Goal: Task Accomplishment & Management: Use online tool/utility

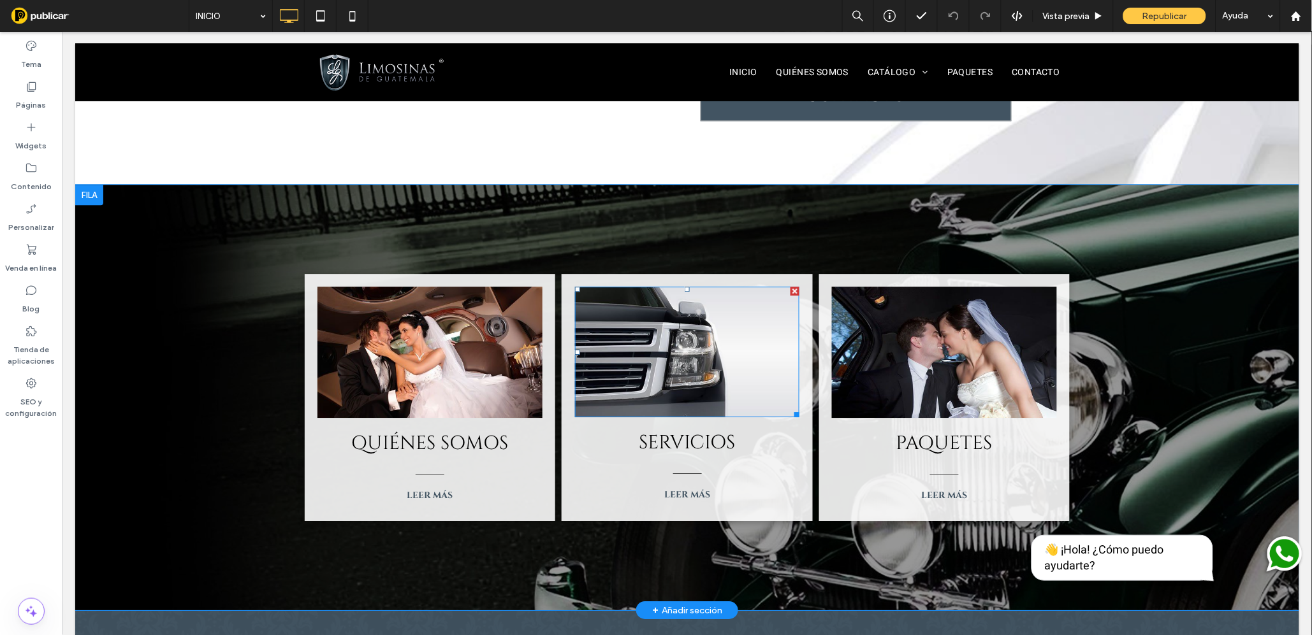
click at [684, 338] on img at bounding box center [686, 351] width 224 height 131
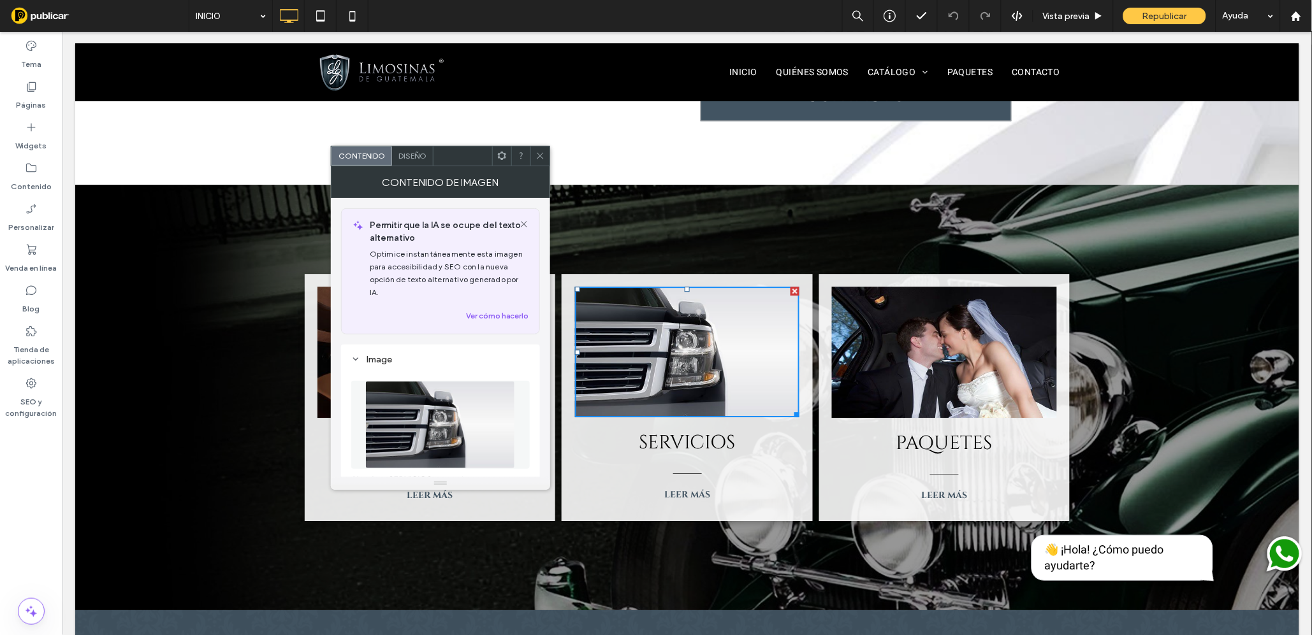
click at [538, 158] on use at bounding box center [540, 156] width 6 height 6
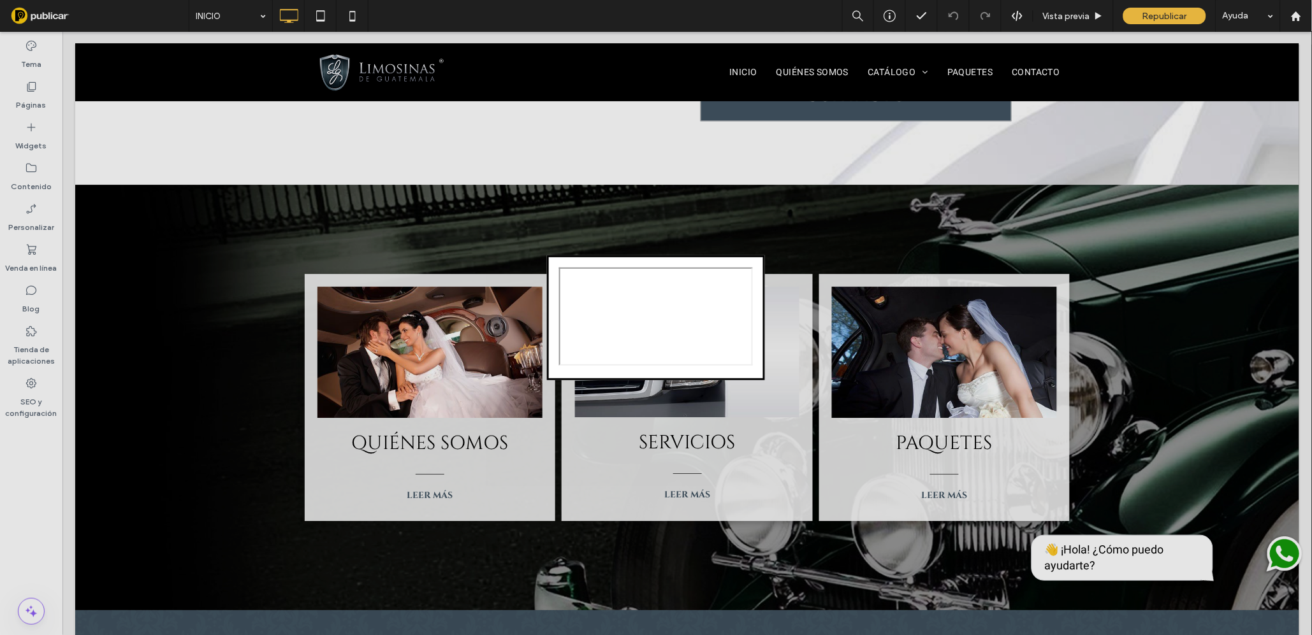
click at [765, 256] on dialog at bounding box center [656, 318] width 218 height 125
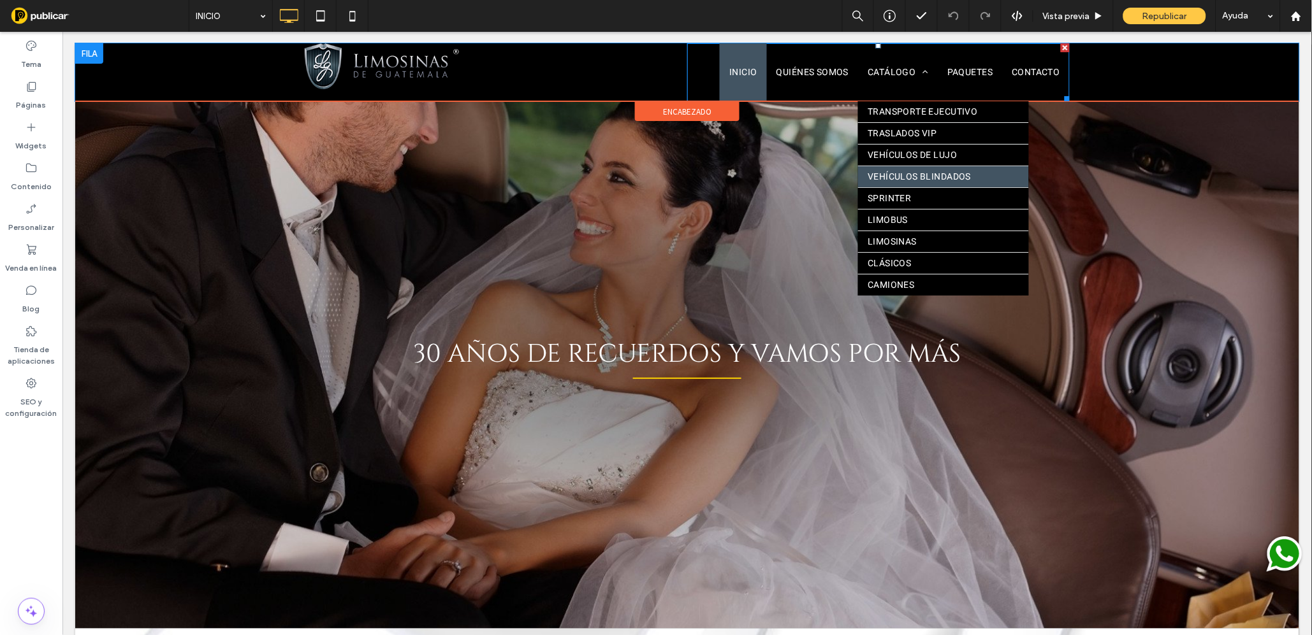
click at [903, 175] on span "VEHÍCULOS BLINDADOS" at bounding box center [918, 176] width 103 height 13
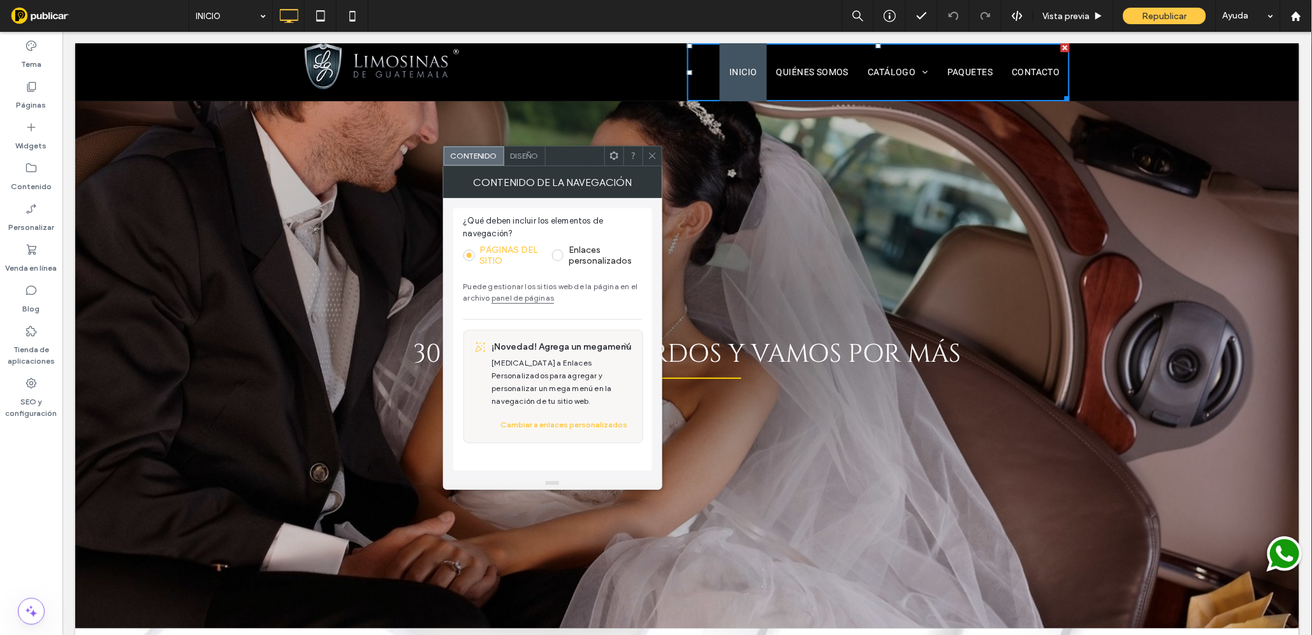
click at [519, 158] on span "Diseño" at bounding box center [524, 156] width 28 height 10
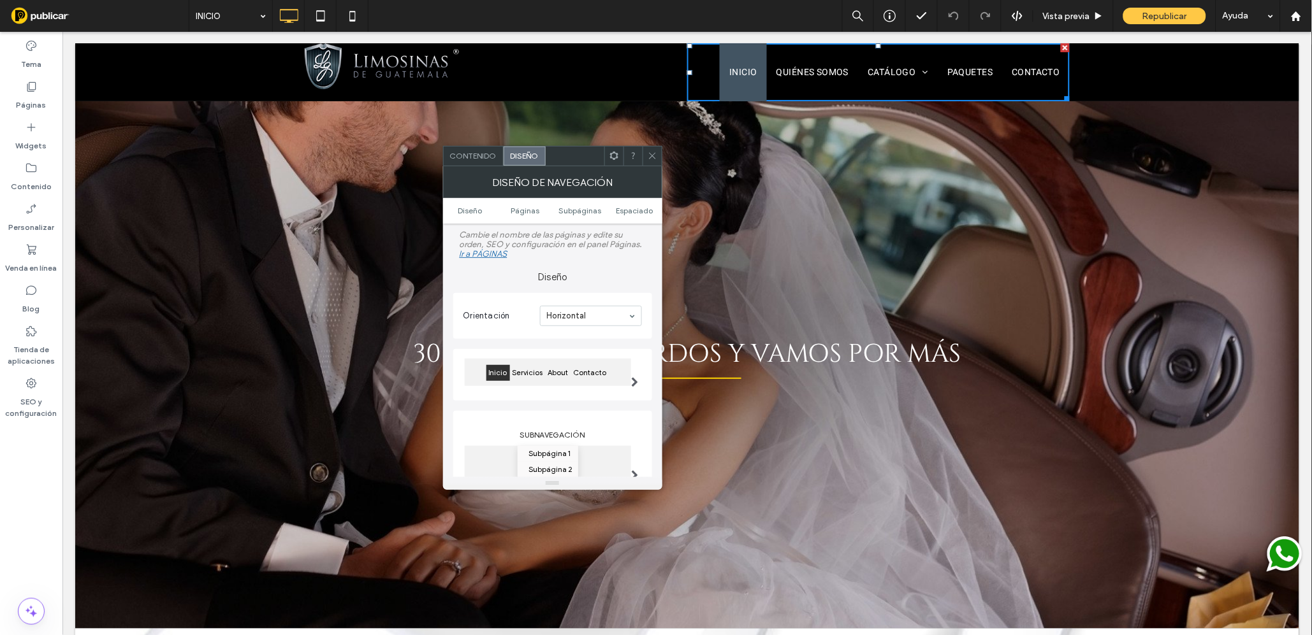
click at [649, 154] on use at bounding box center [652, 156] width 6 height 6
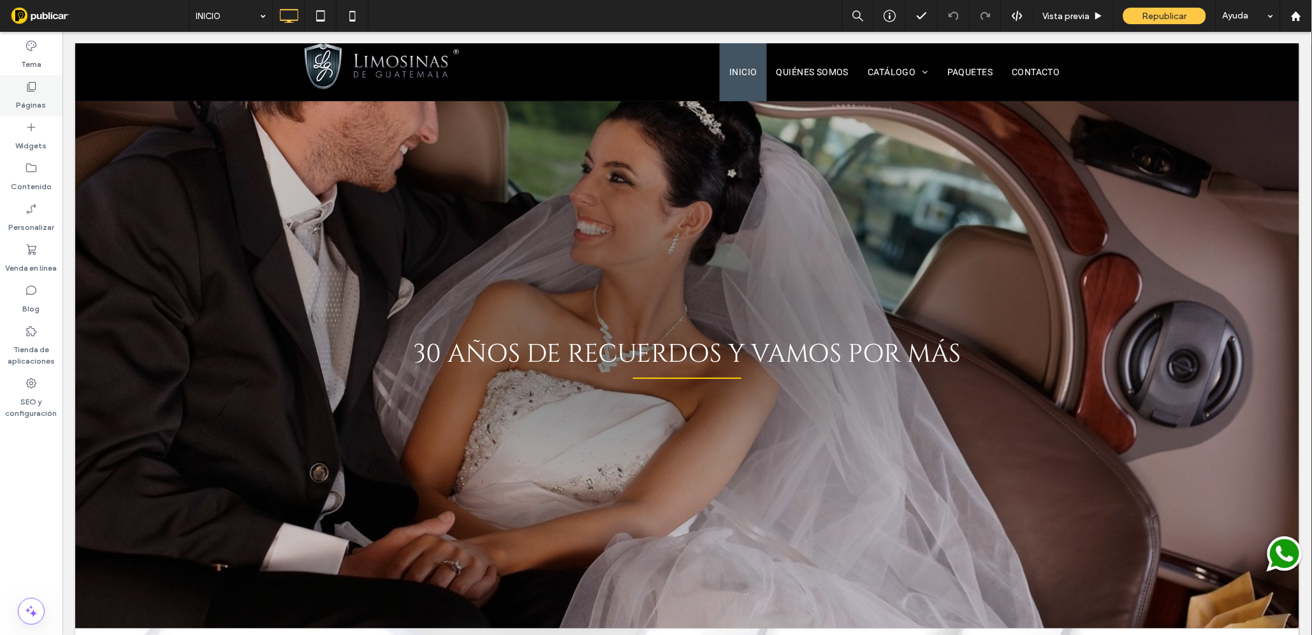
click at [32, 92] on icon at bounding box center [31, 86] width 13 height 13
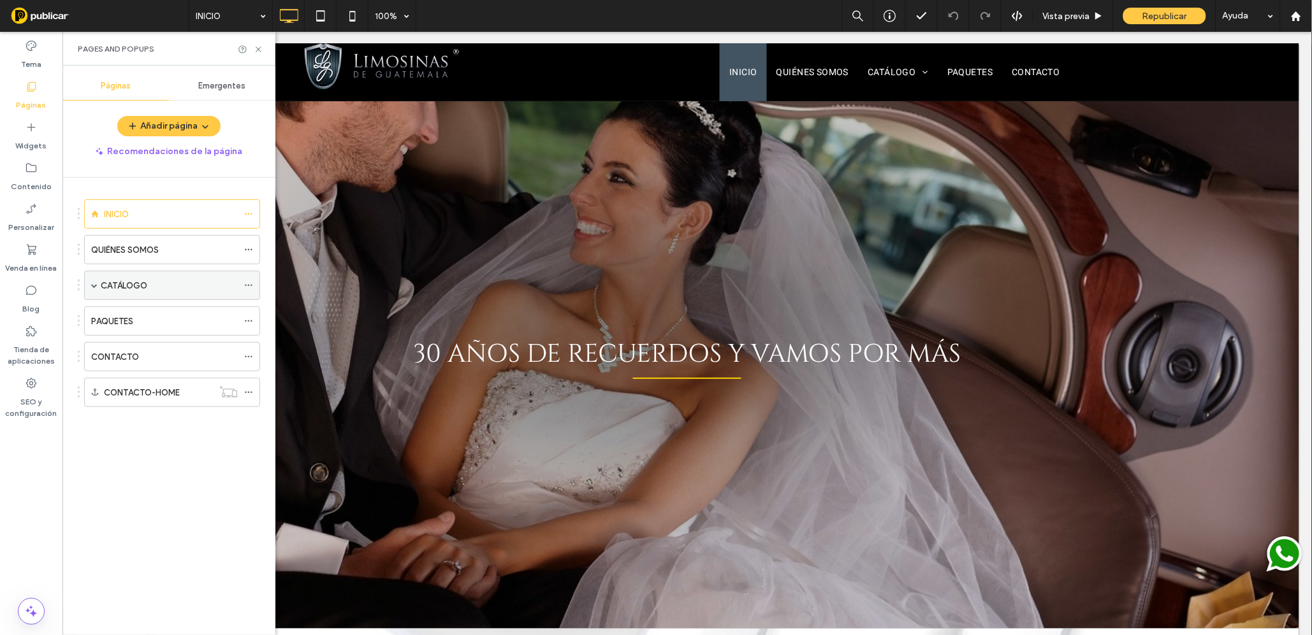
click at [92, 286] on span at bounding box center [94, 285] width 6 height 6
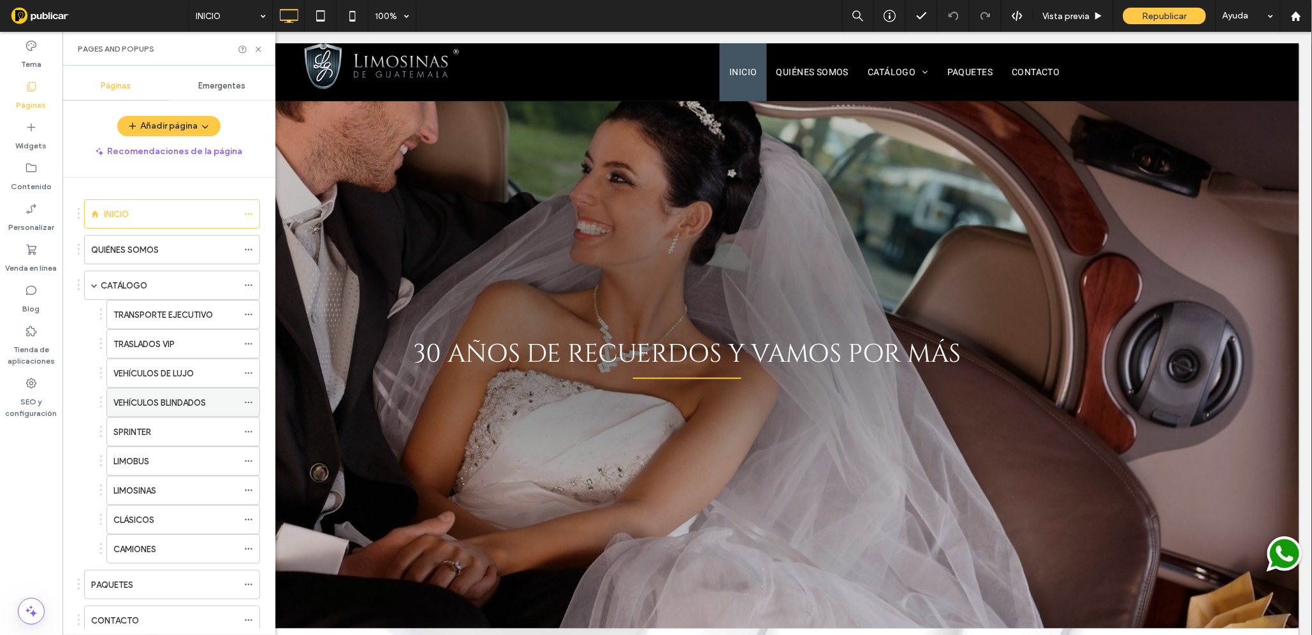
click at [199, 401] on label "VEHÍCULOS BLINDADOS" at bounding box center [159, 403] width 92 height 22
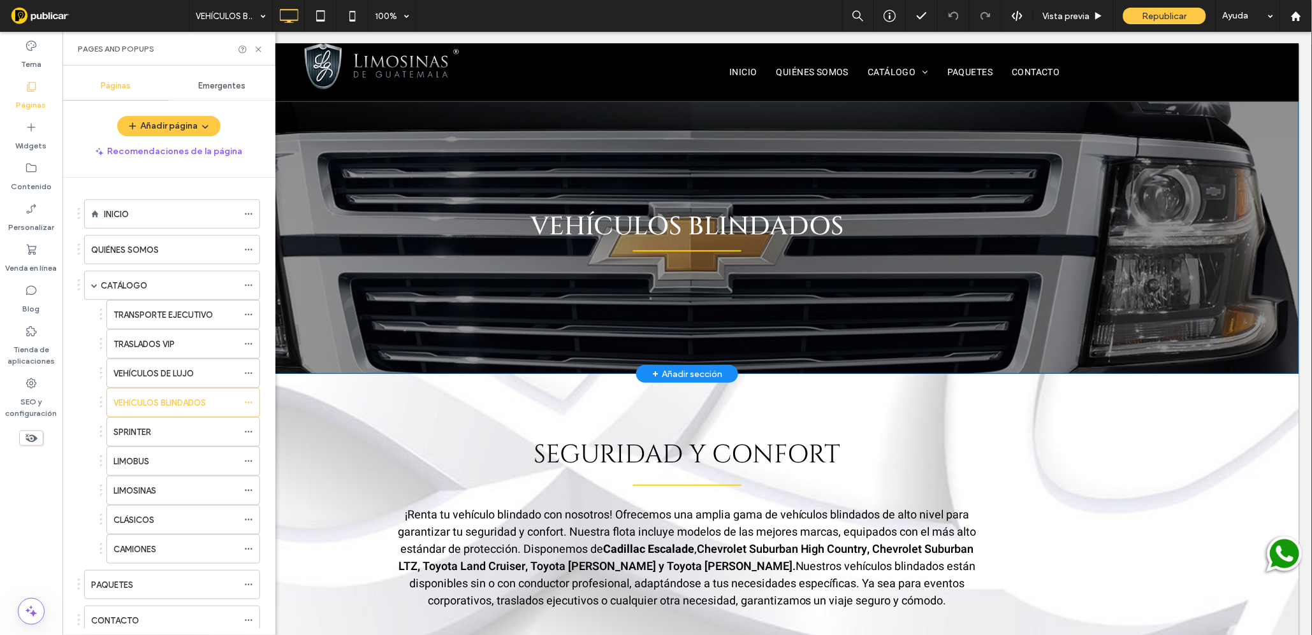
click at [773, 302] on div "VEHÍCULOS BLINDADOS Click To Paste" at bounding box center [686, 237] width 765 height 158
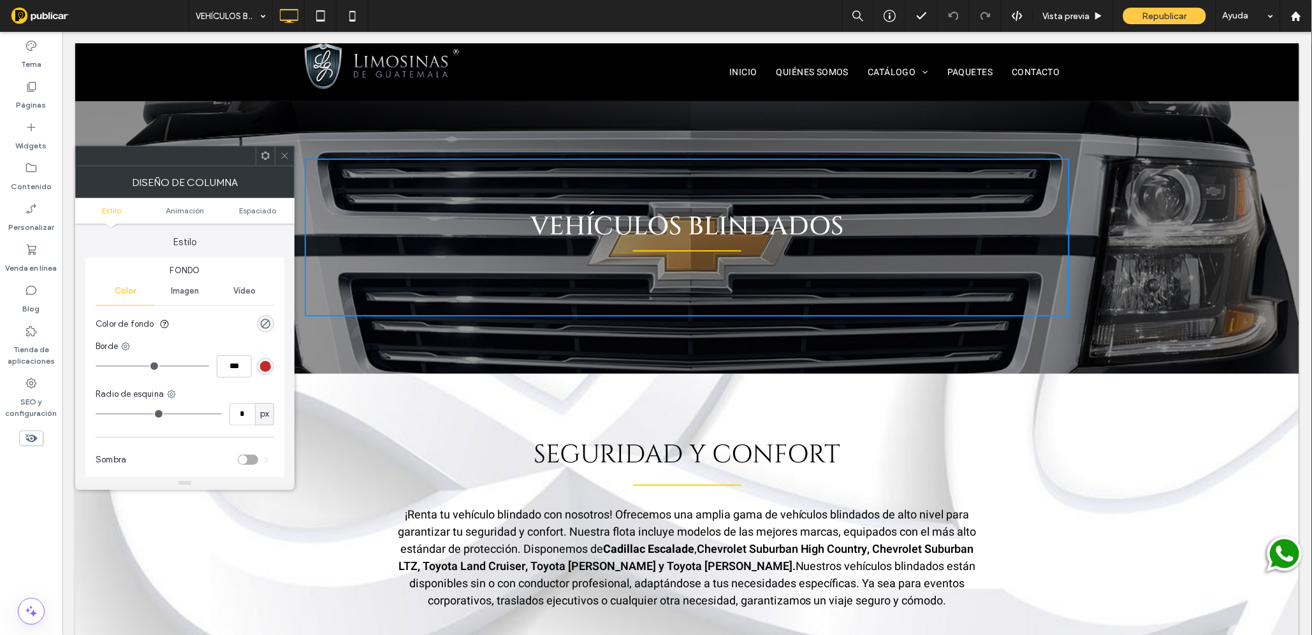
click at [282, 154] on icon at bounding box center [285, 156] width 10 height 10
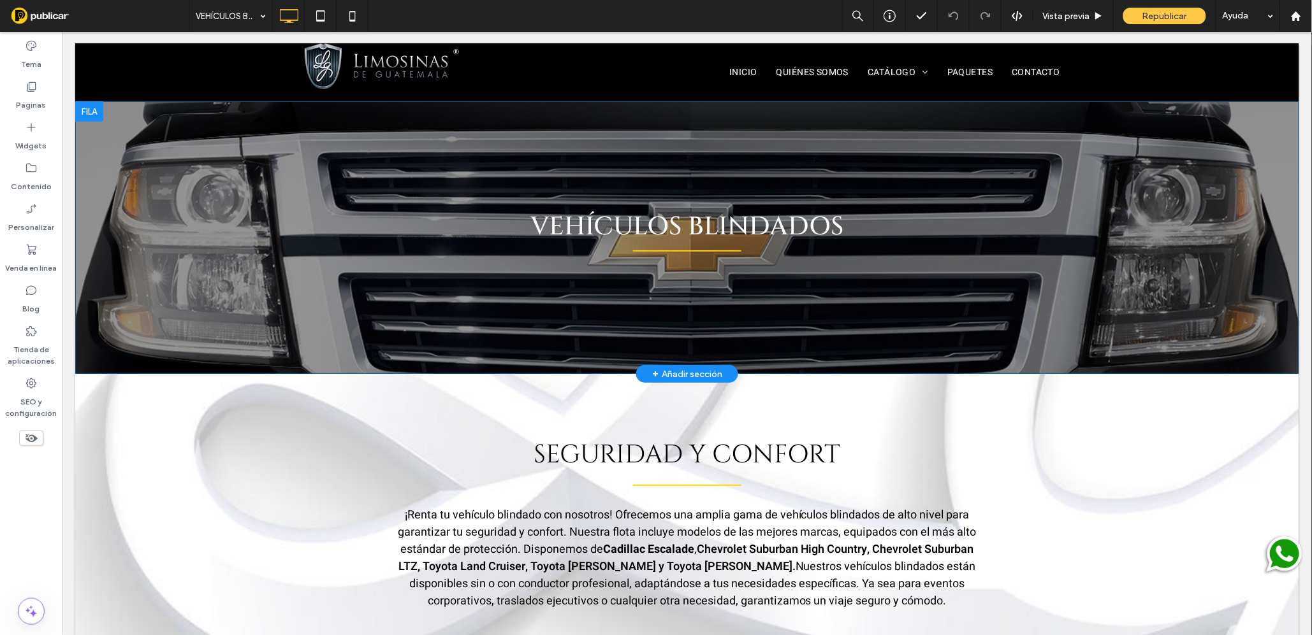
click at [197, 152] on div "VEHÍCULOS BLINDADOS Click To Paste Fila + Añadir sección" at bounding box center [687, 237] width 1224 height 273
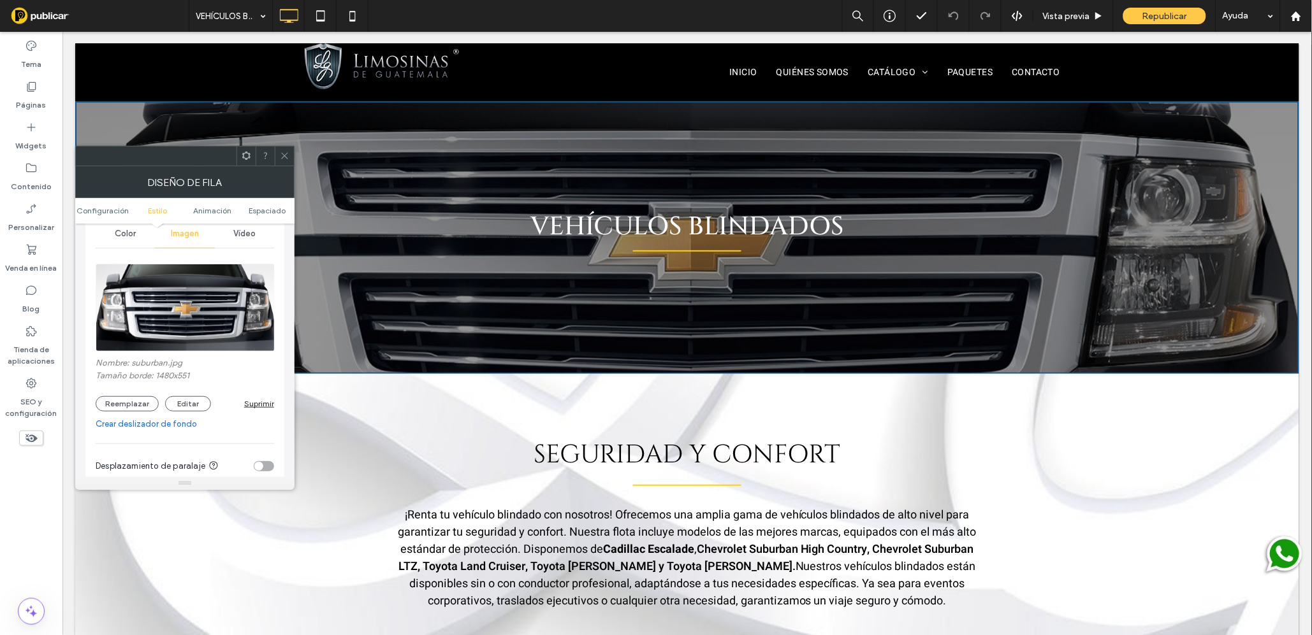
scroll to position [167, 0]
click at [130, 403] on button "Reemplazar" at bounding box center [127, 403] width 63 height 15
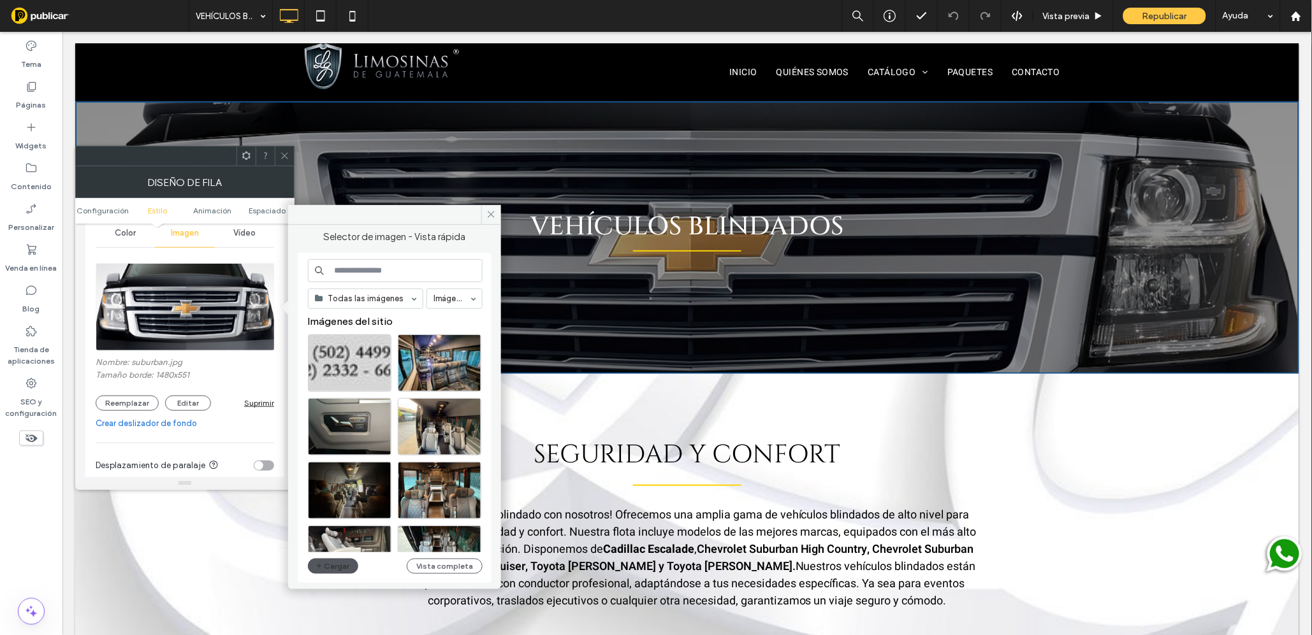
click at [326, 565] on button "Cargar" at bounding box center [333, 566] width 51 height 15
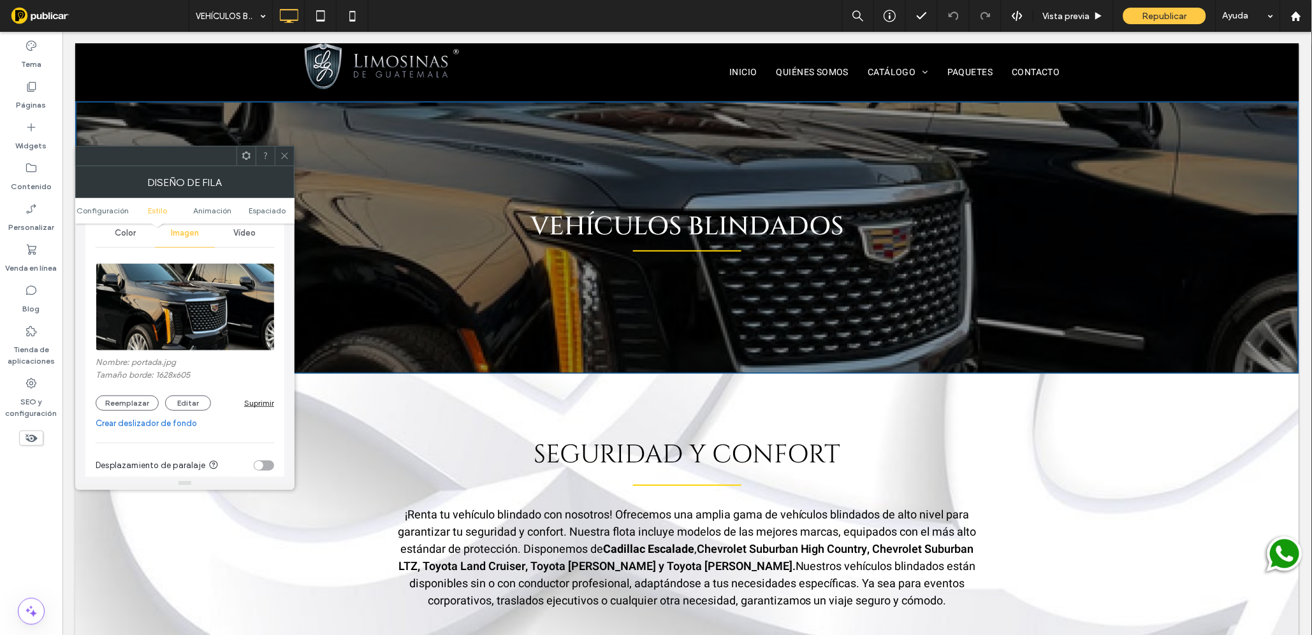
click at [283, 156] on icon at bounding box center [285, 156] width 10 height 10
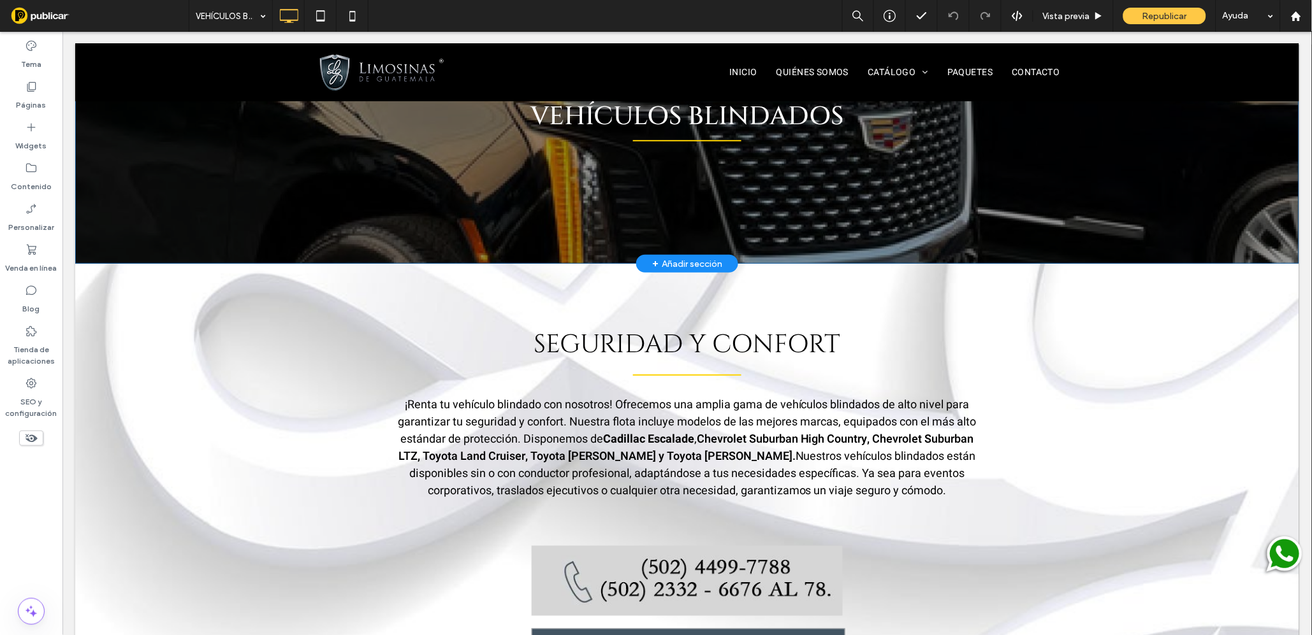
scroll to position [0, 0]
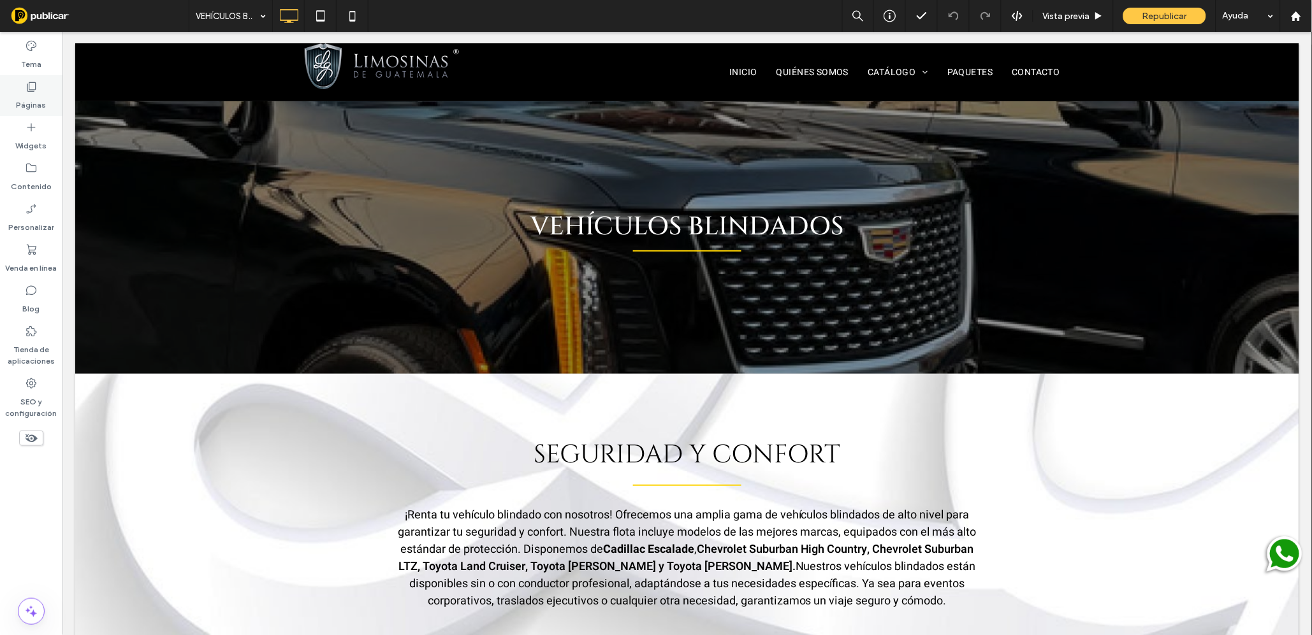
click at [36, 95] on label "Páginas" at bounding box center [32, 102] width 30 height 18
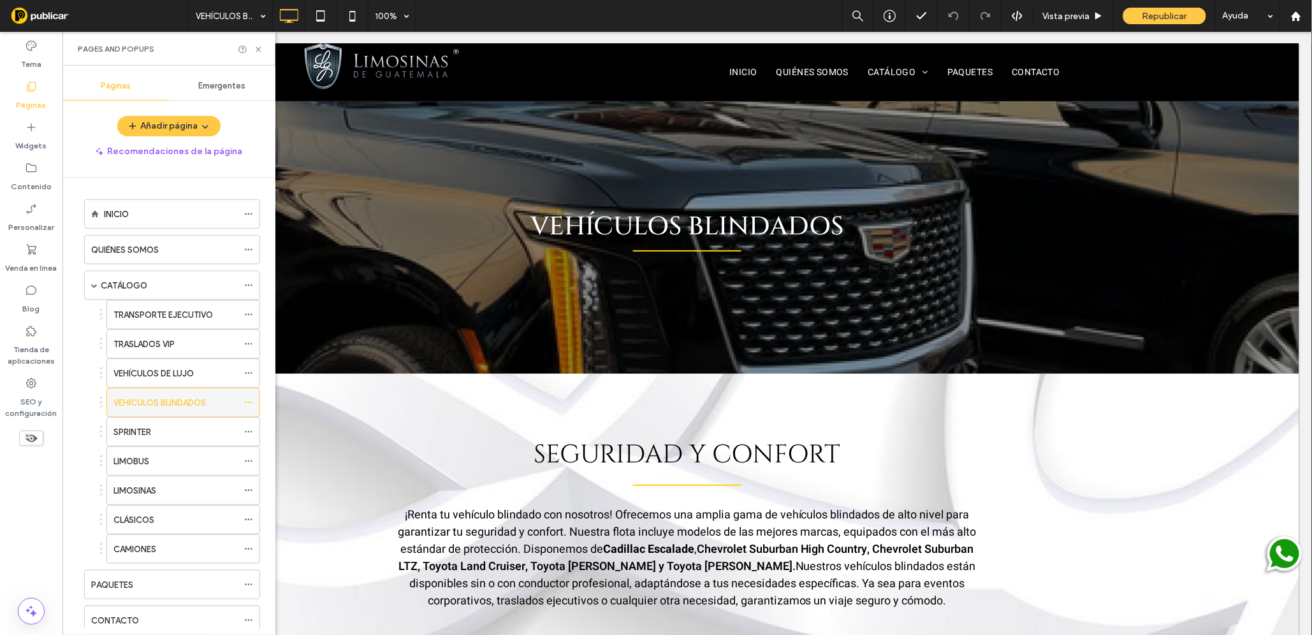
scroll to position [1, 0]
click at [168, 403] on label "VEHÍCULOS BLINDADOS" at bounding box center [159, 402] width 92 height 22
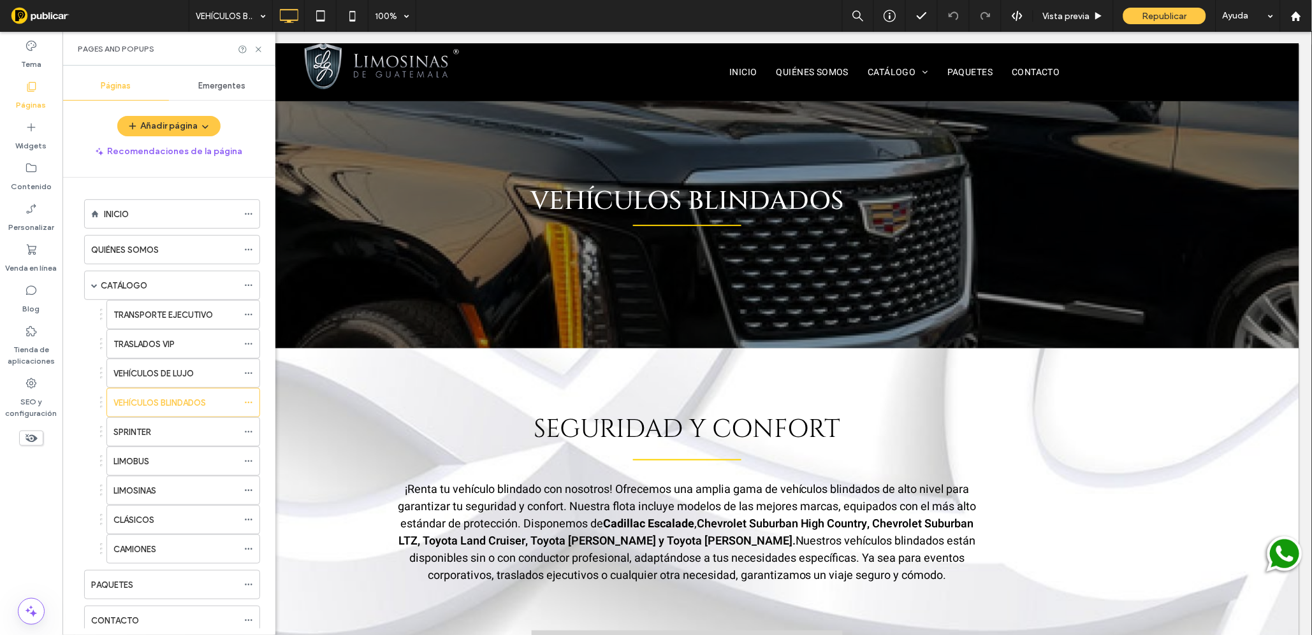
scroll to position [0, 0]
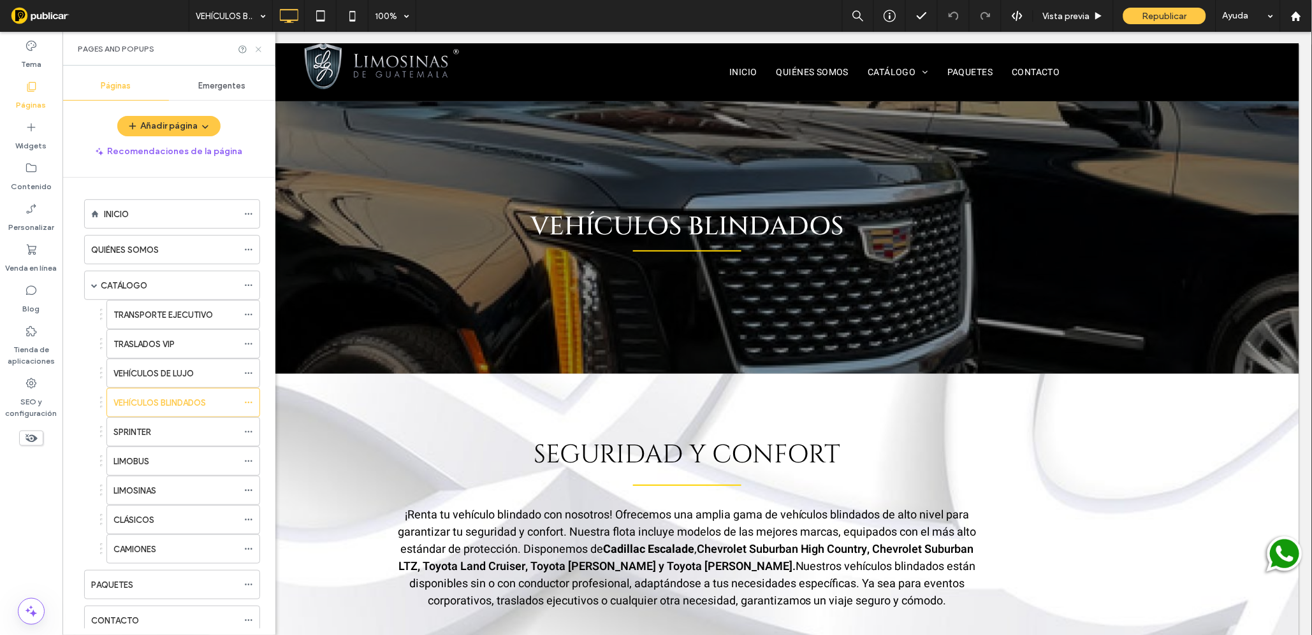
click at [259, 47] on use at bounding box center [258, 49] width 5 height 5
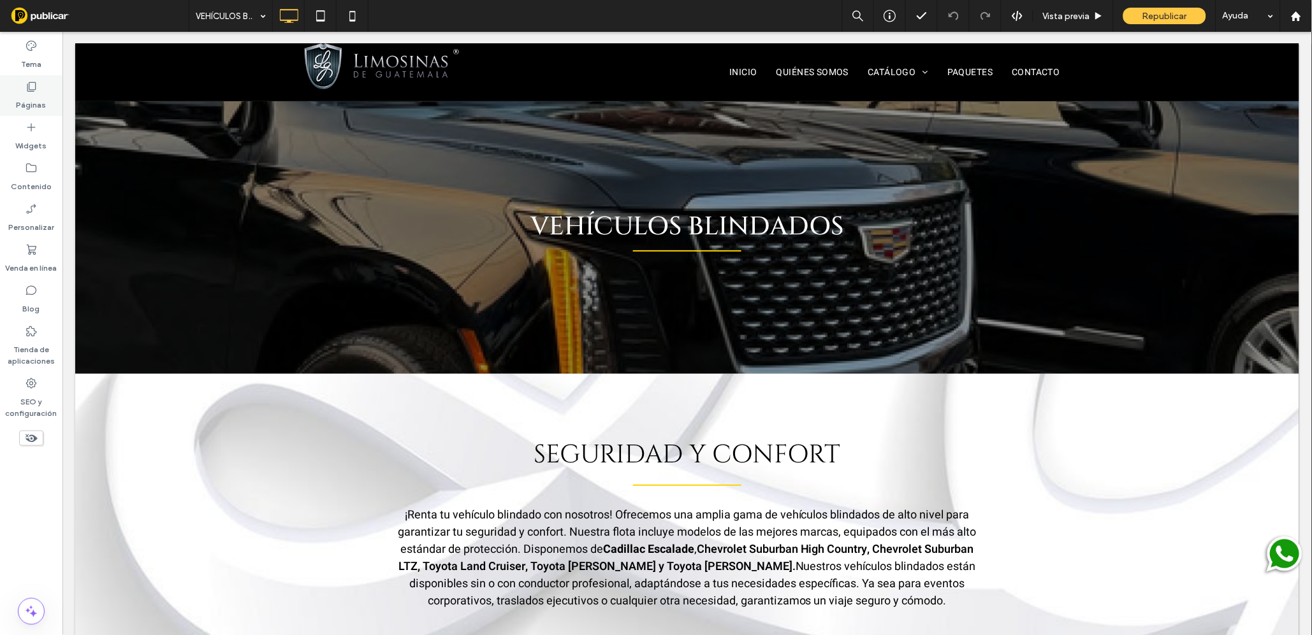
click at [31, 94] on label "Páginas" at bounding box center [32, 102] width 30 height 18
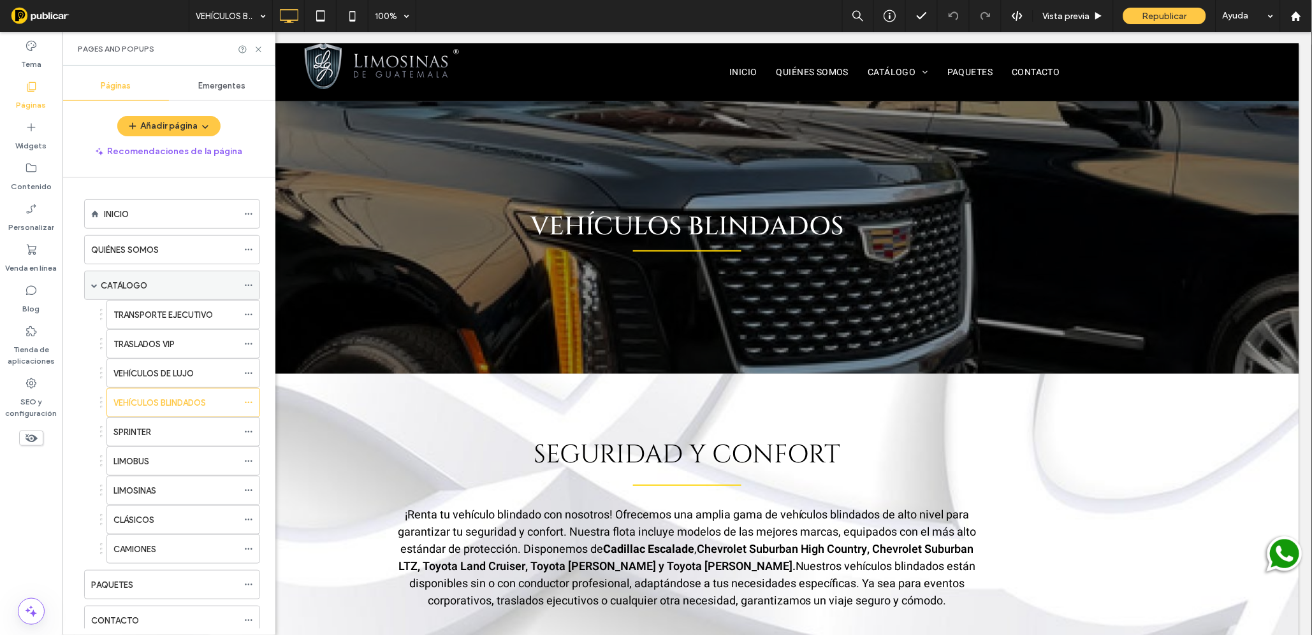
click at [159, 285] on div "CATÁLOGO" at bounding box center [169, 285] width 137 height 13
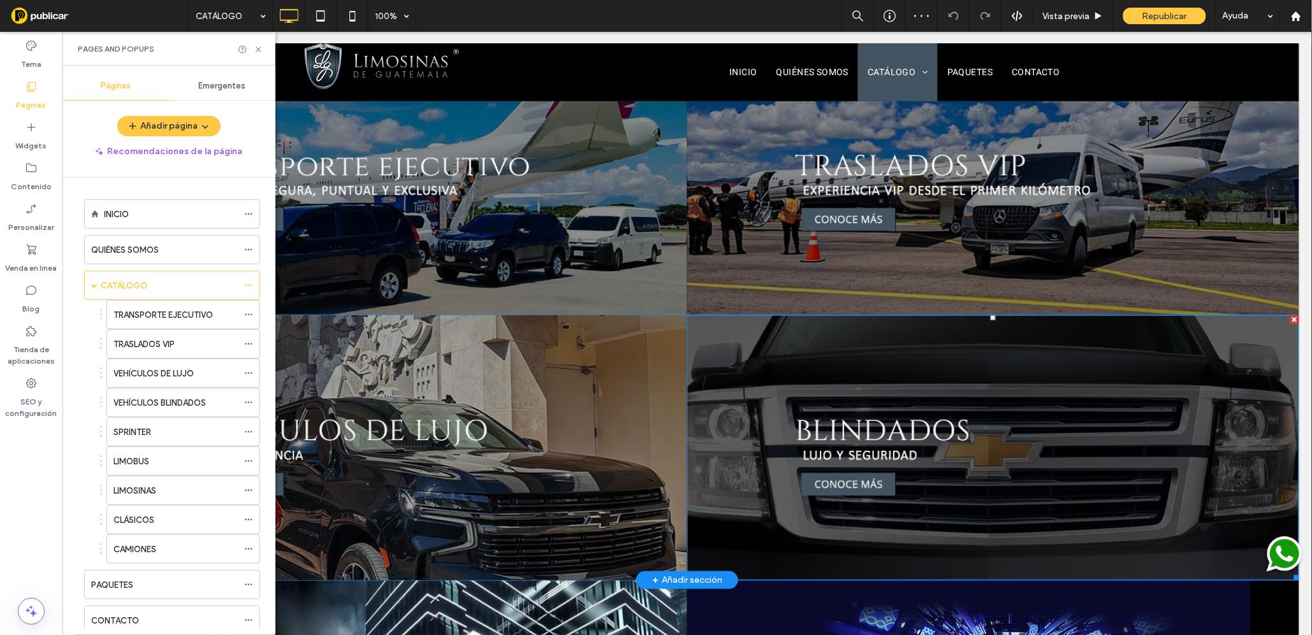
scroll to position [59, 0]
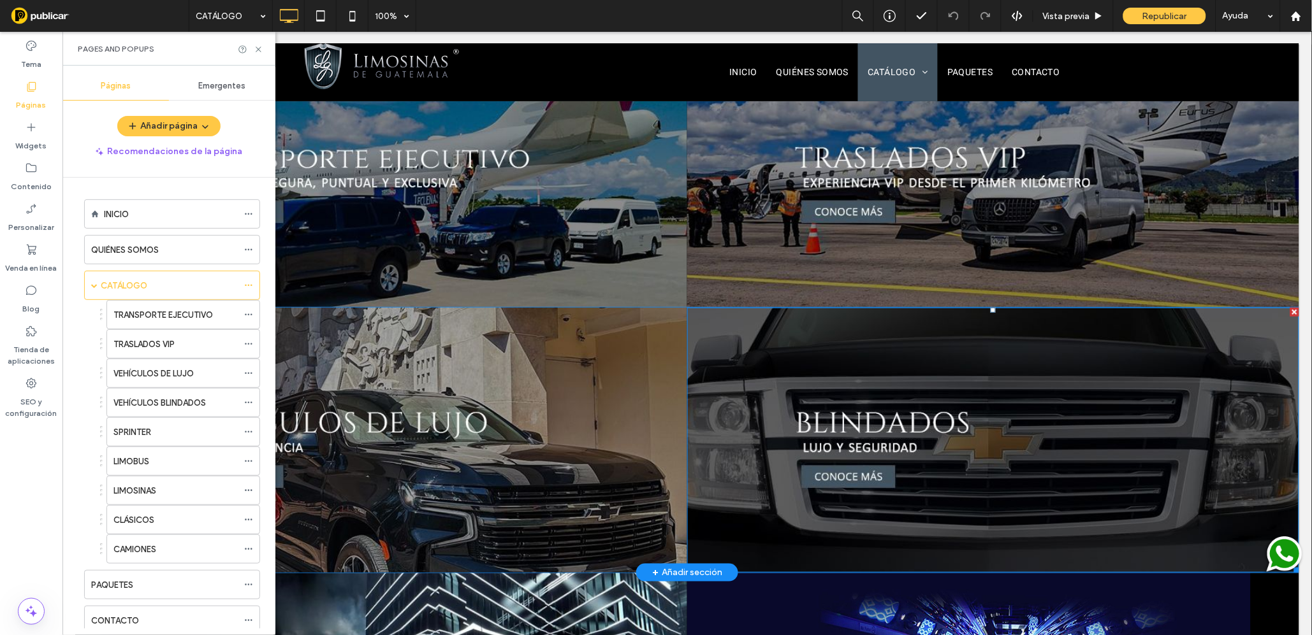
click at [1036, 454] on img at bounding box center [992, 439] width 612 height 265
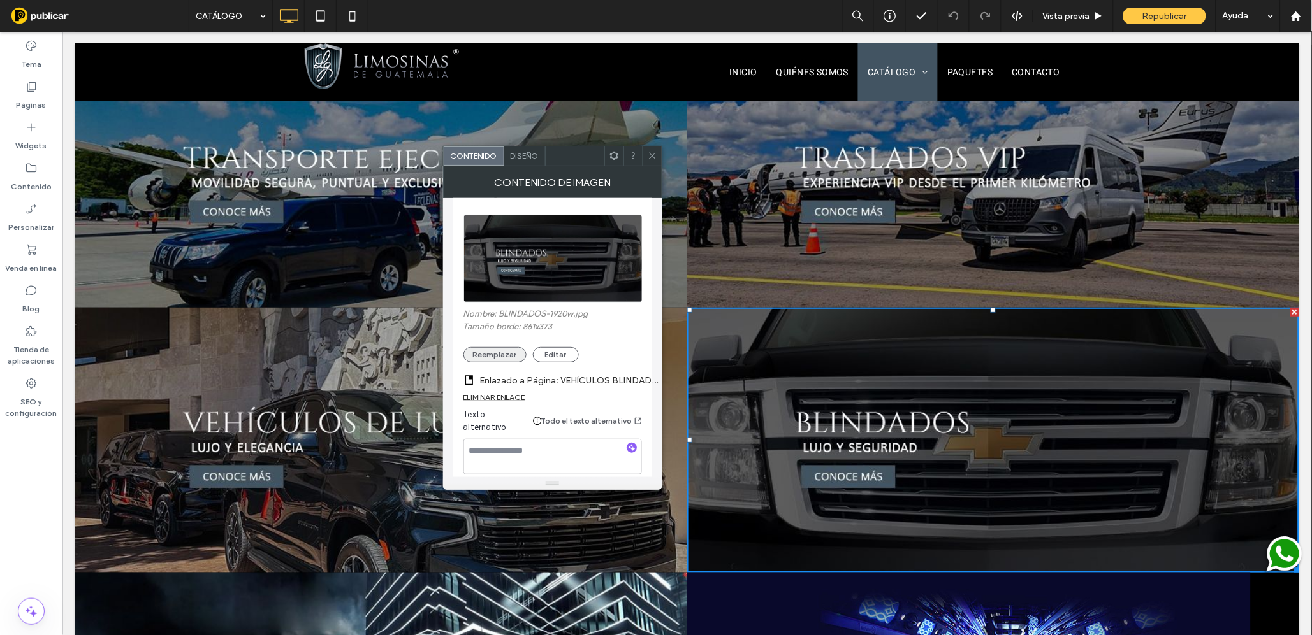
scroll to position [167, 0]
click at [498, 347] on button "Reemplazar" at bounding box center [494, 354] width 63 height 15
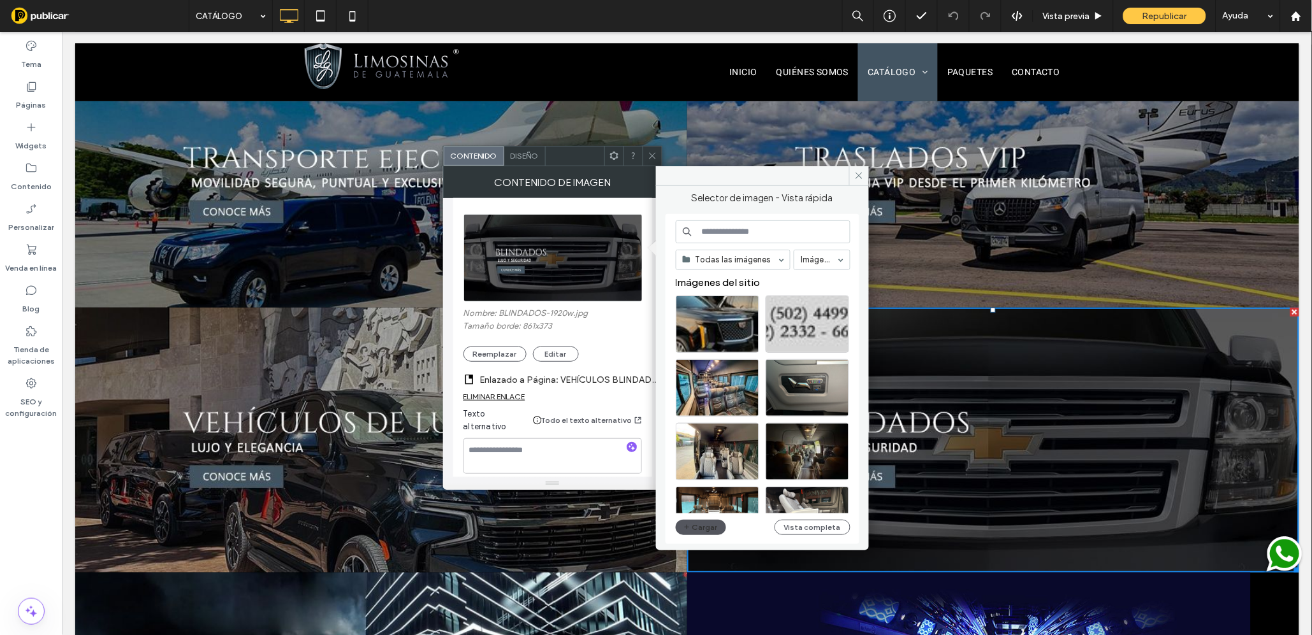
click at [702, 530] on button "Cargar" at bounding box center [701, 527] width 51 height 15
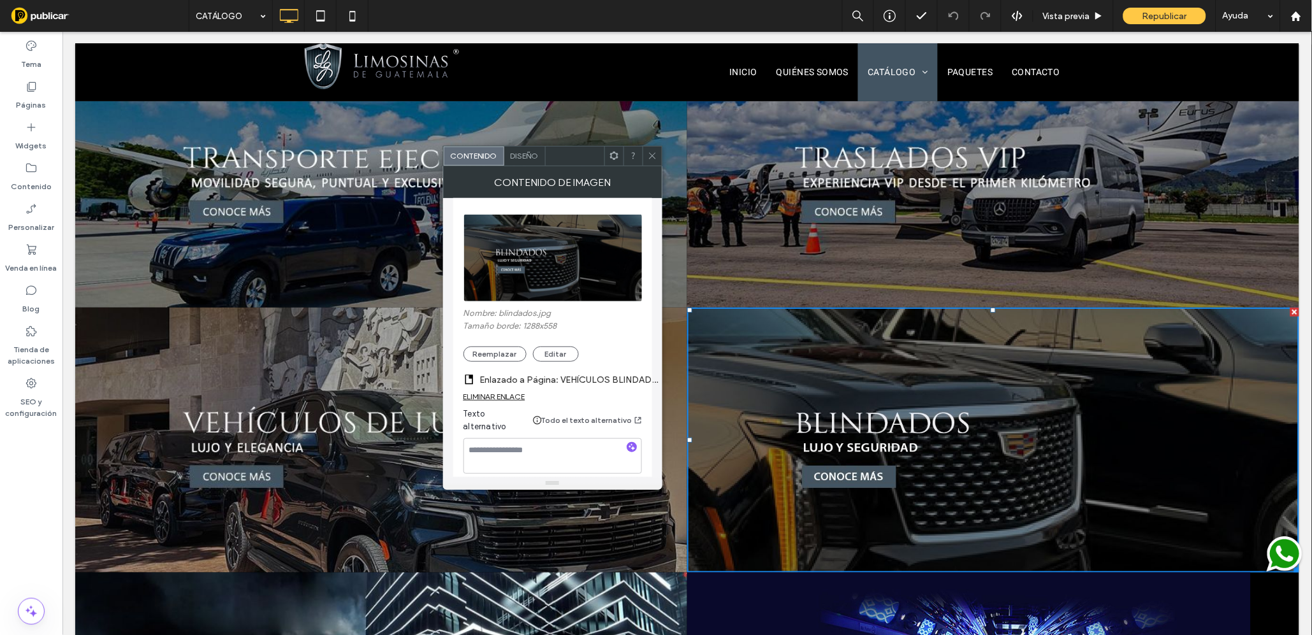
click at [649, 157] on icon at bounding box center [653, 156] width 10 height 10
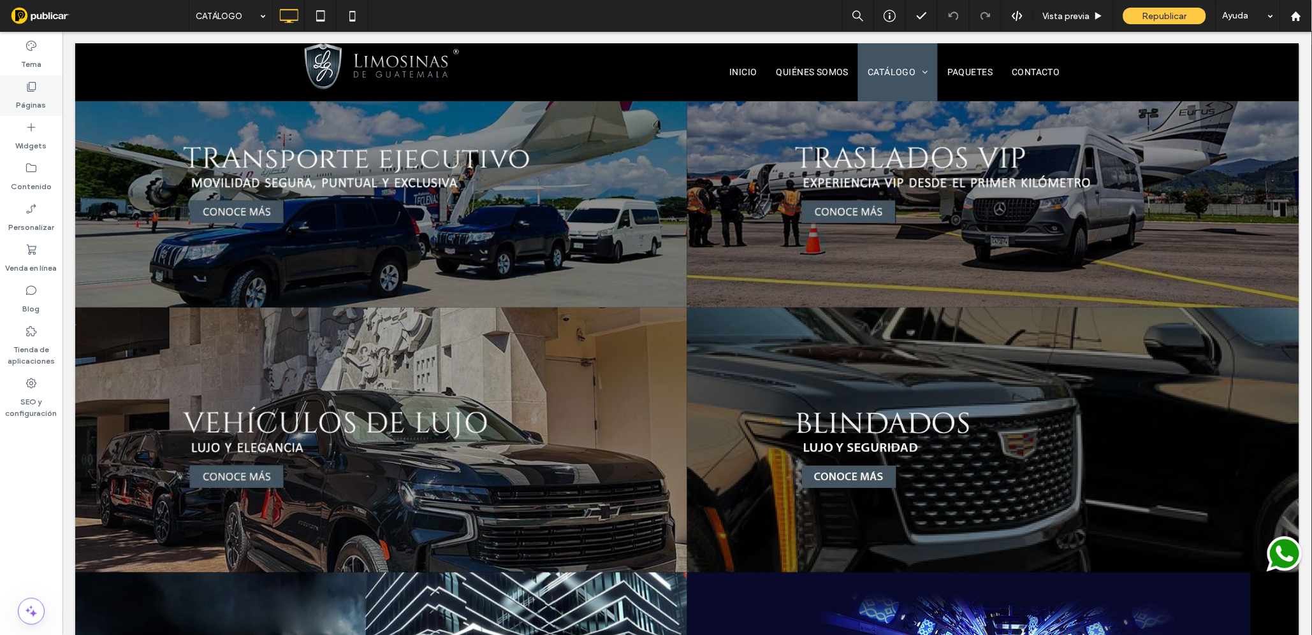
click at [33, 95] on label "Páginas" at bounding box center [32, 102] width 30 height 18
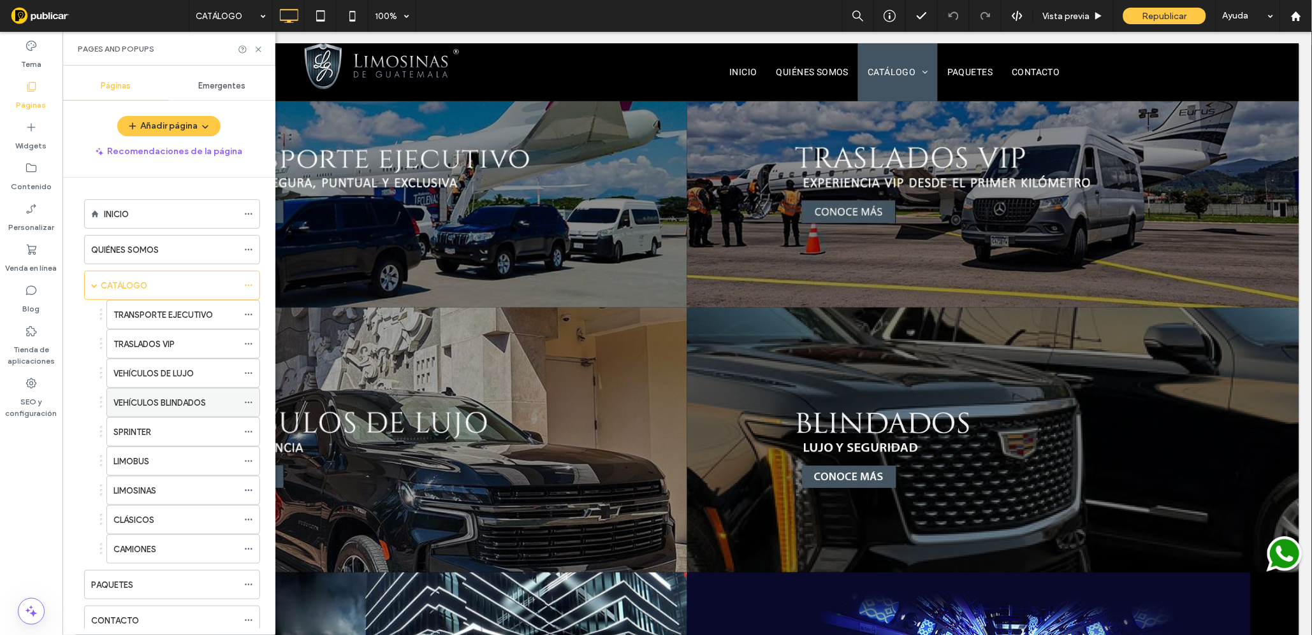
click at [175, 403] on label "VEHÍCULOS BLINDADOS" at bounding box center [159, 403] width 92 height 22
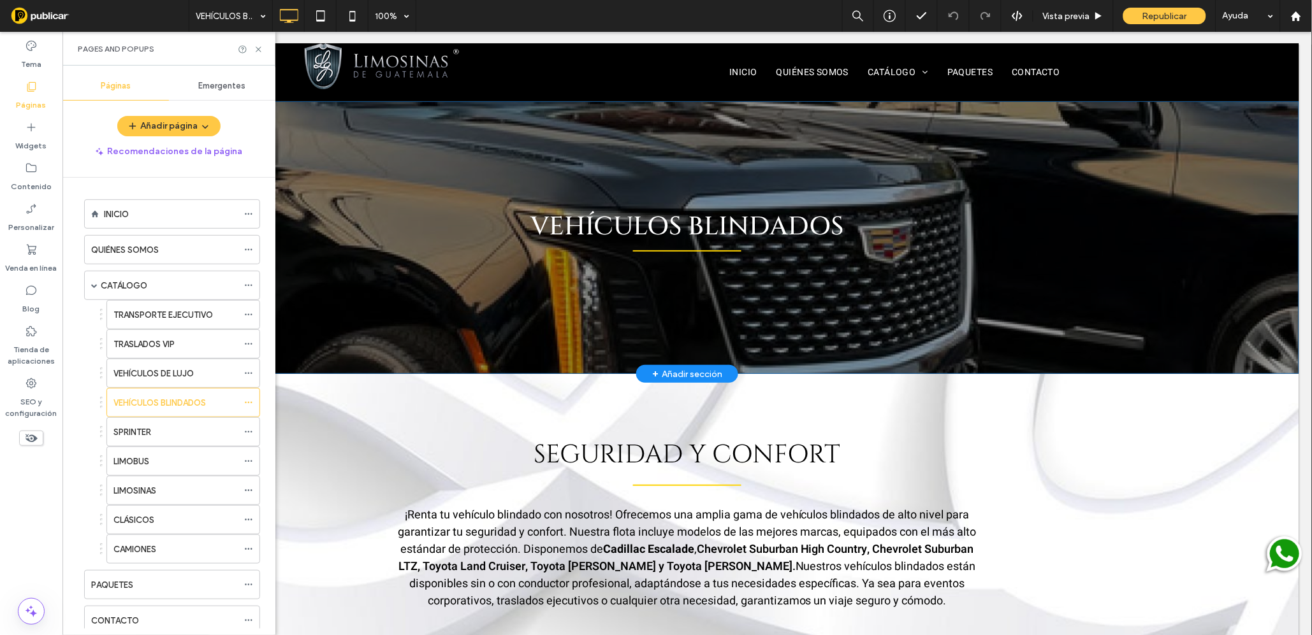
click at [731, 298] on div "VEHÍCULOS BLINDADOS Click To Paste" at bounding box center [686, 237] width 765 height 158
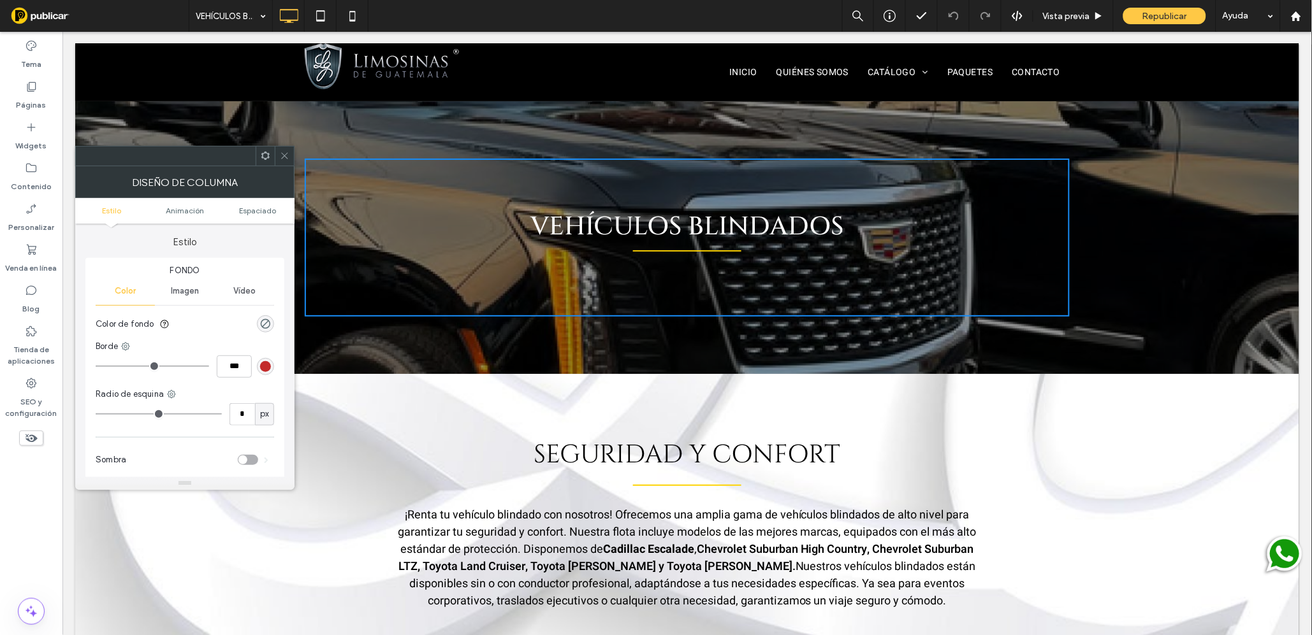
click at [407, 344] on div "VEHÍCULOS BLINDADOS Click To Paste Fila + Añadir sección" at bounding box center [687, 237] width 1224 height 273
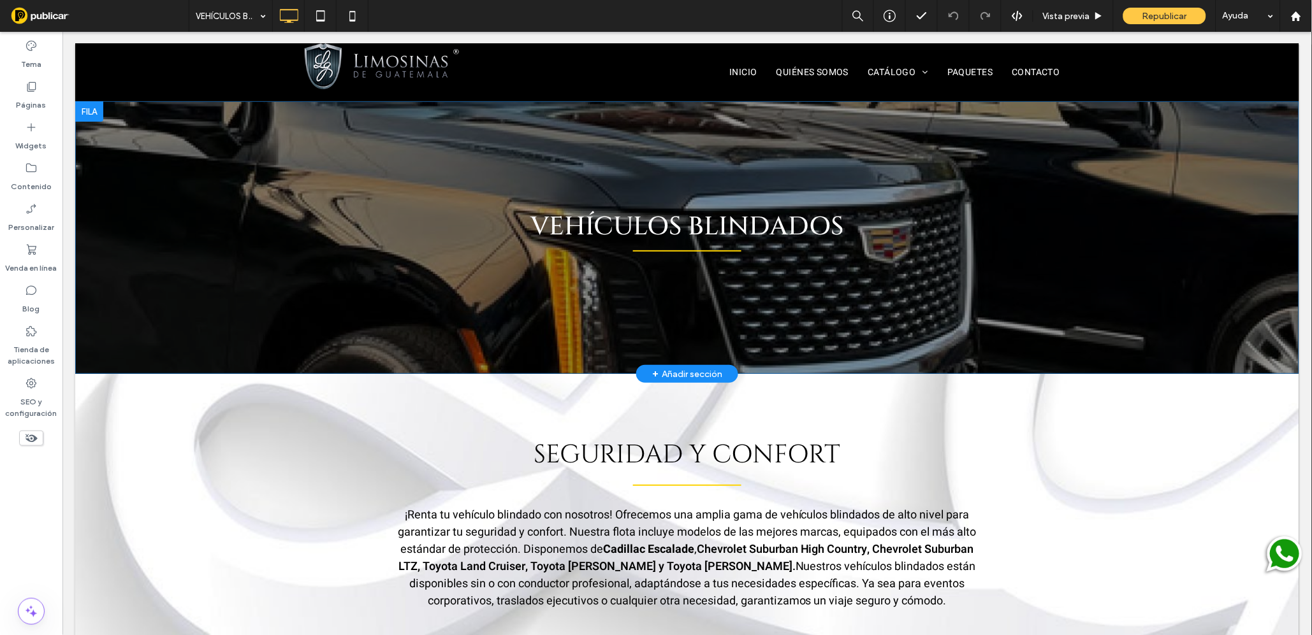
click at [326, 304] on div "VEHÍCULOS BLINDADOS Click To Paste" at bounding box center [686, 237] width 765 height 158
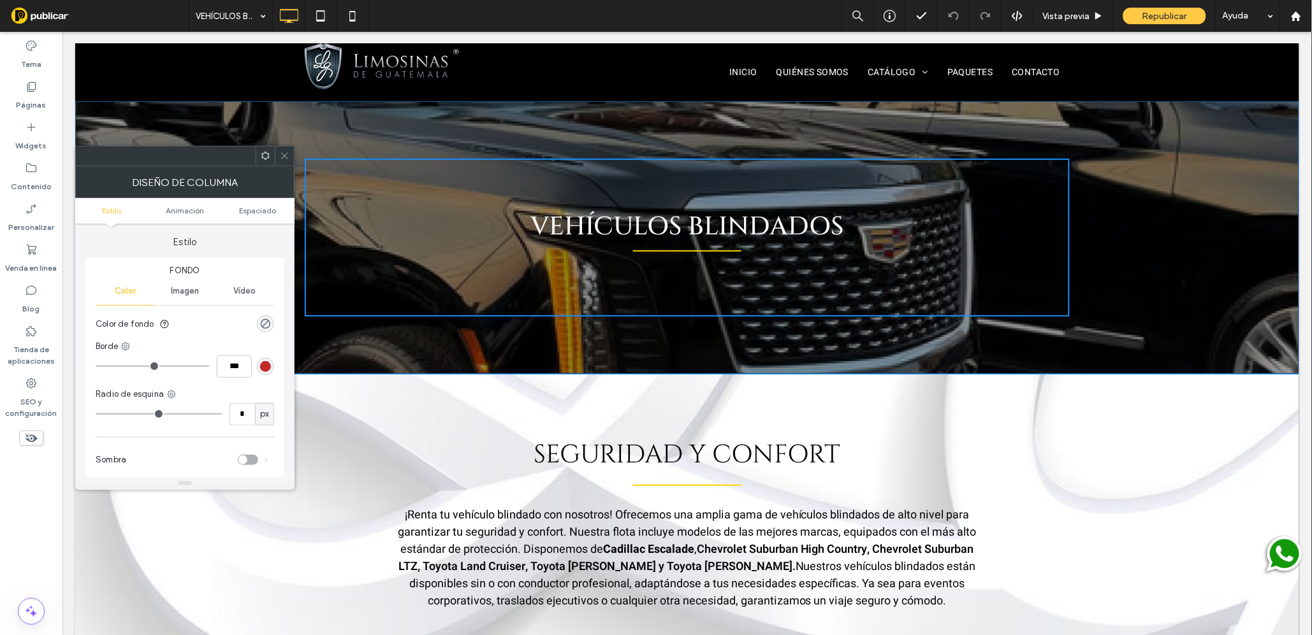
click at [340, 137] on div "VEHÍCULOS BLINDADOS Click To Paste Fila + Añadir sección" at bounding box center [687, 237] width 1224 height 273
click at [284, 154] on icon at bounding box center [285, 156] width 10 height 10
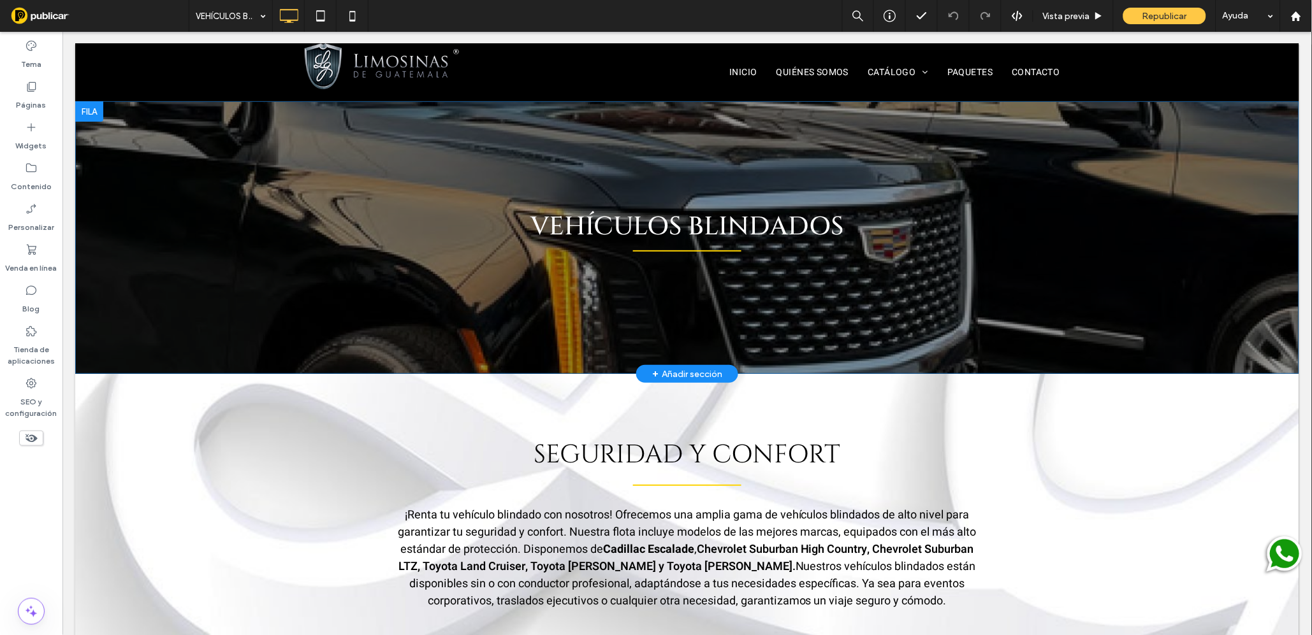
click at [225, 138] on div "VEHÍCULOS BLINDADOS Click To Paste Fila + Añadir sección" at bounding box center [687, 237] width 1224 height 273
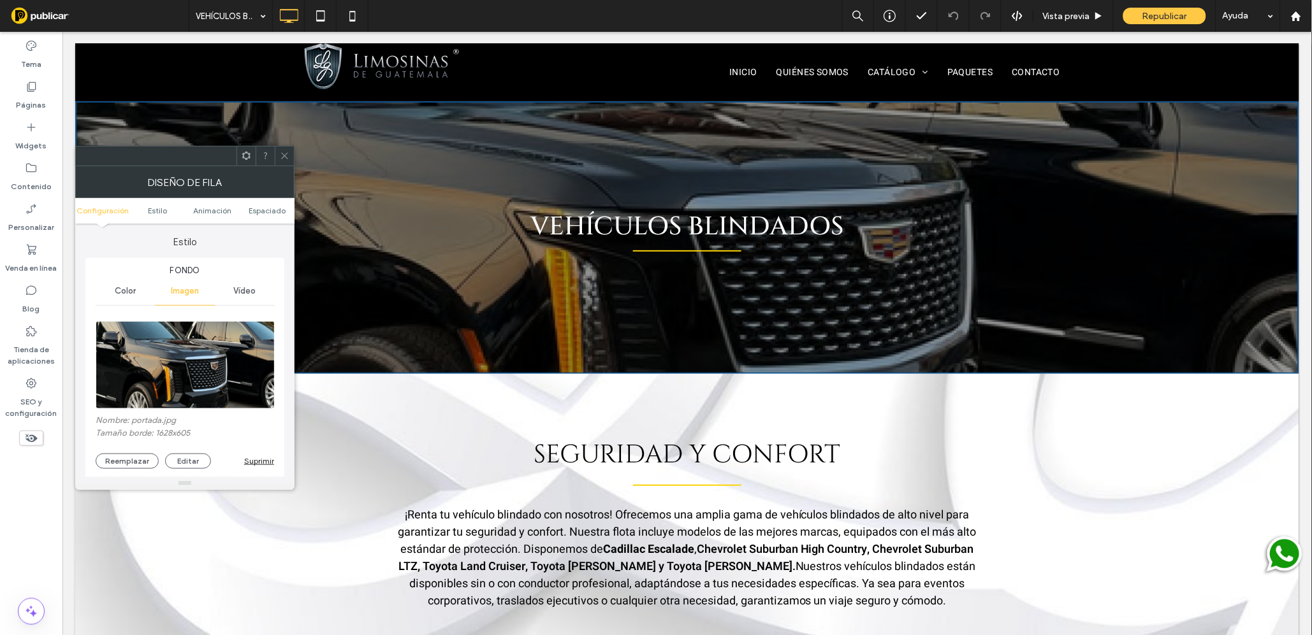
scroll to position [136, 0]
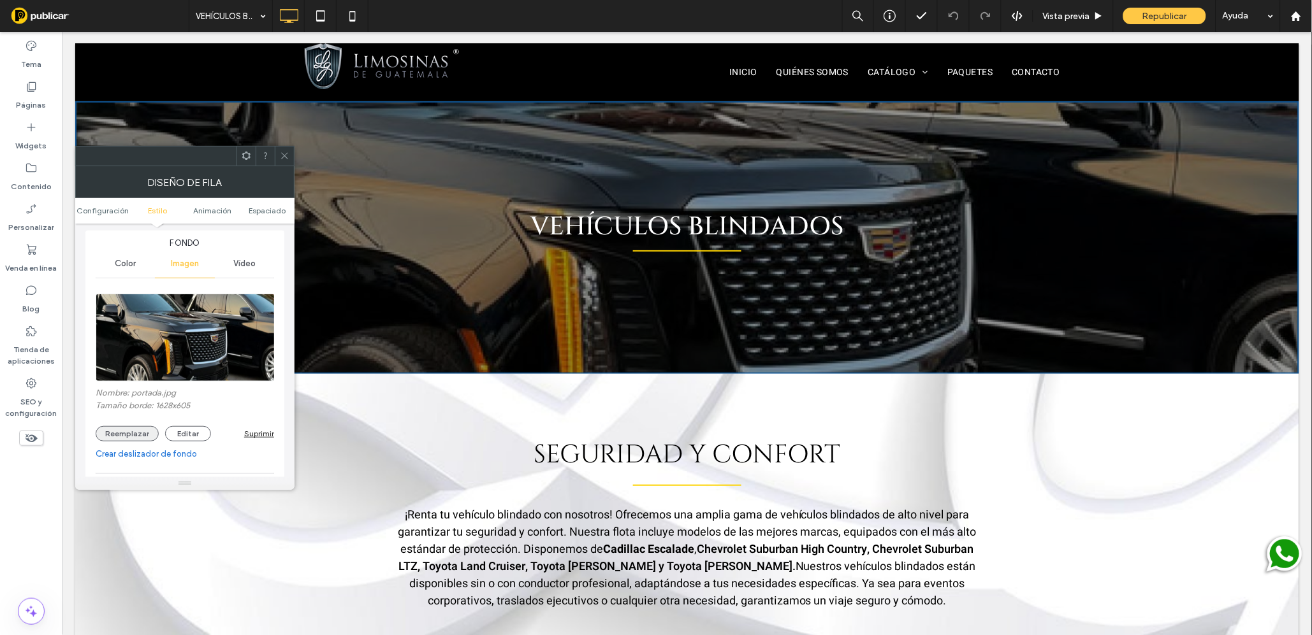
click at [133, 433] on button "Reemplazar" at bounding box center [127, 433] width 63 height 15
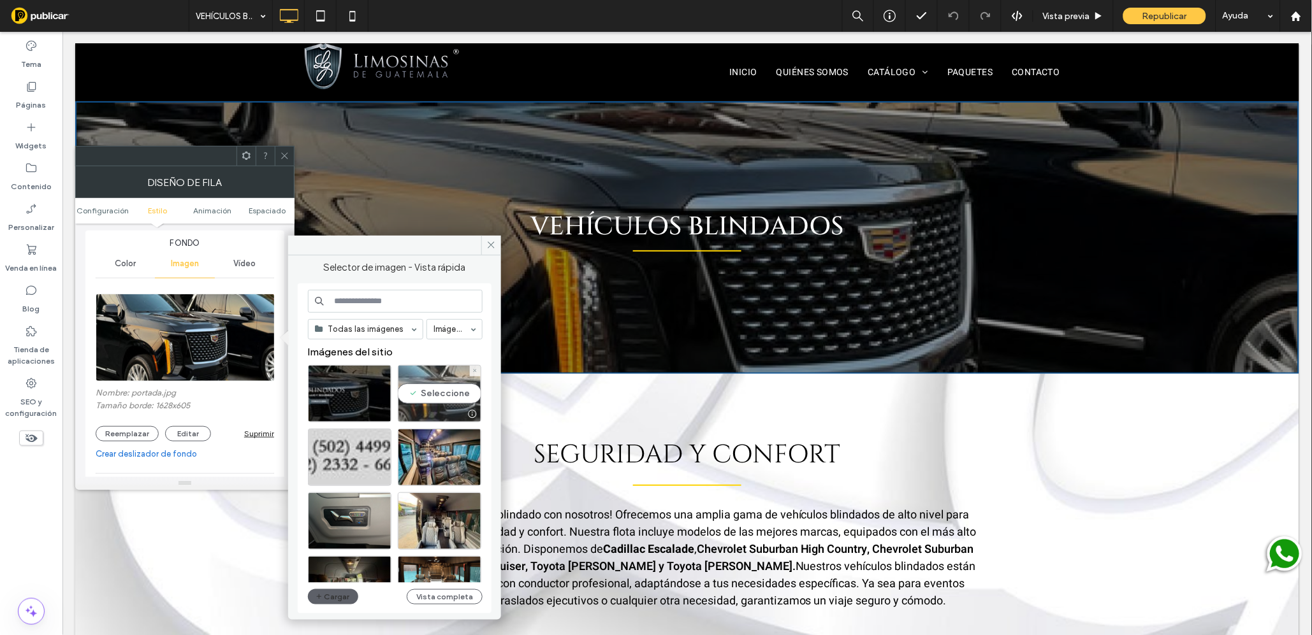
click at [435, 393] on div "Seleccione" at bounding box center [439, 393] width 83 height 57
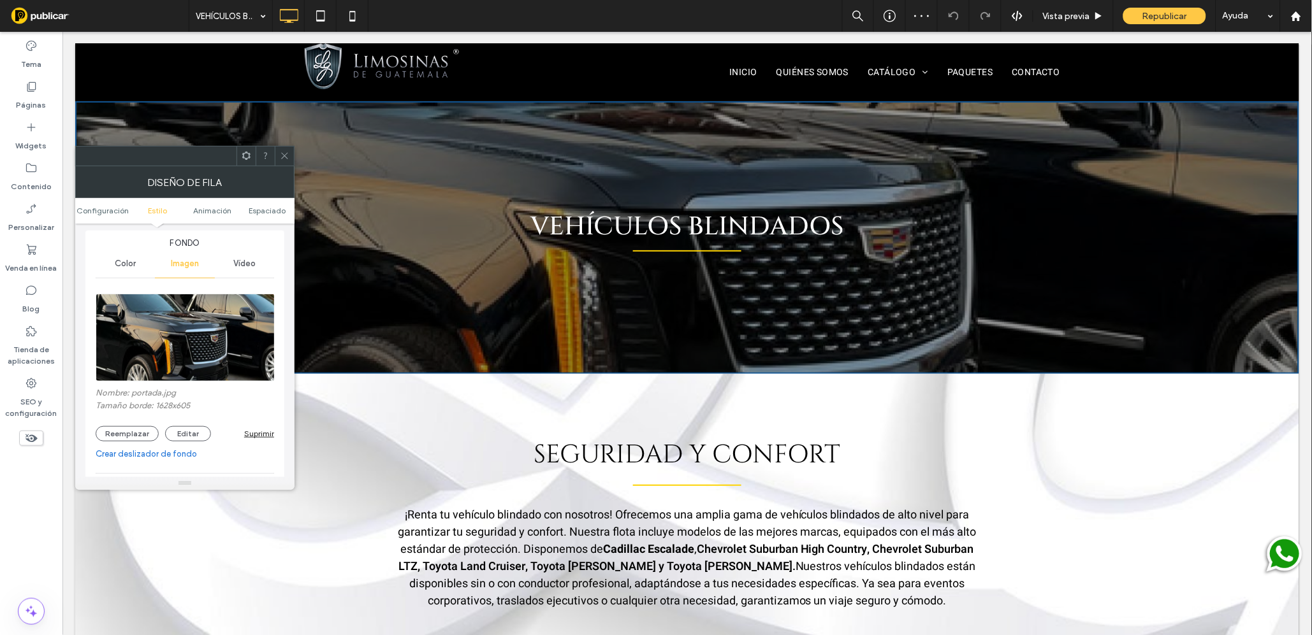
click at [282, 156] on icon at bounding box center [285, 156] width 10 height 10
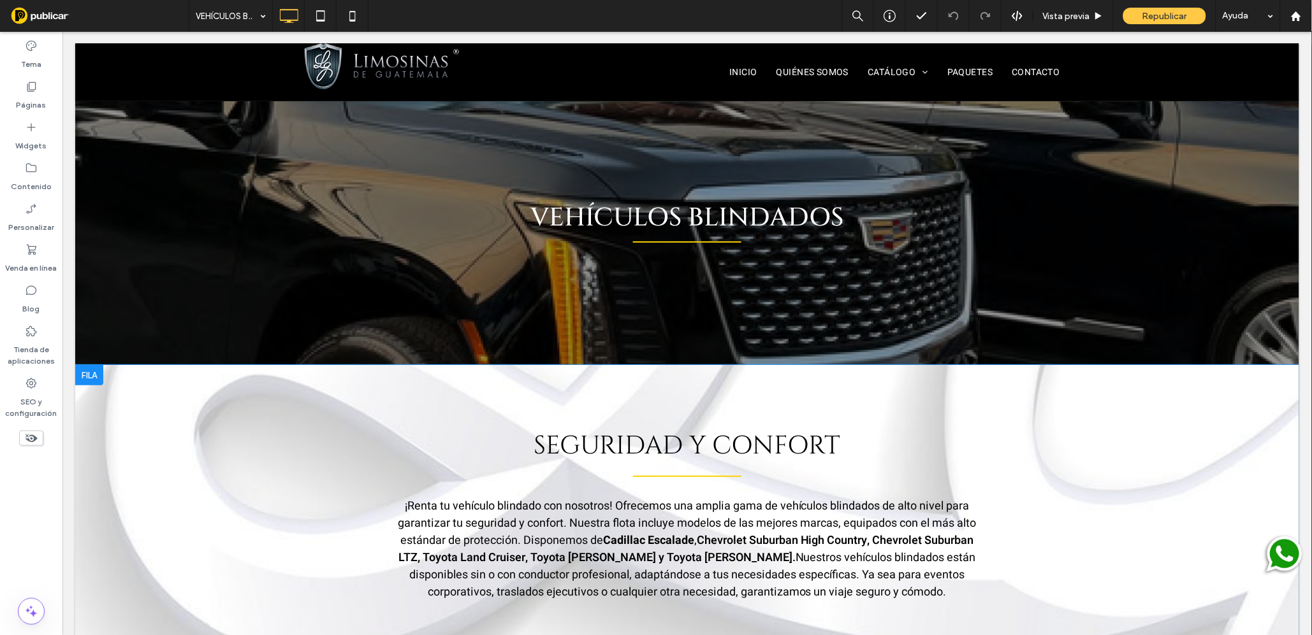
scroll to position [0, 0]
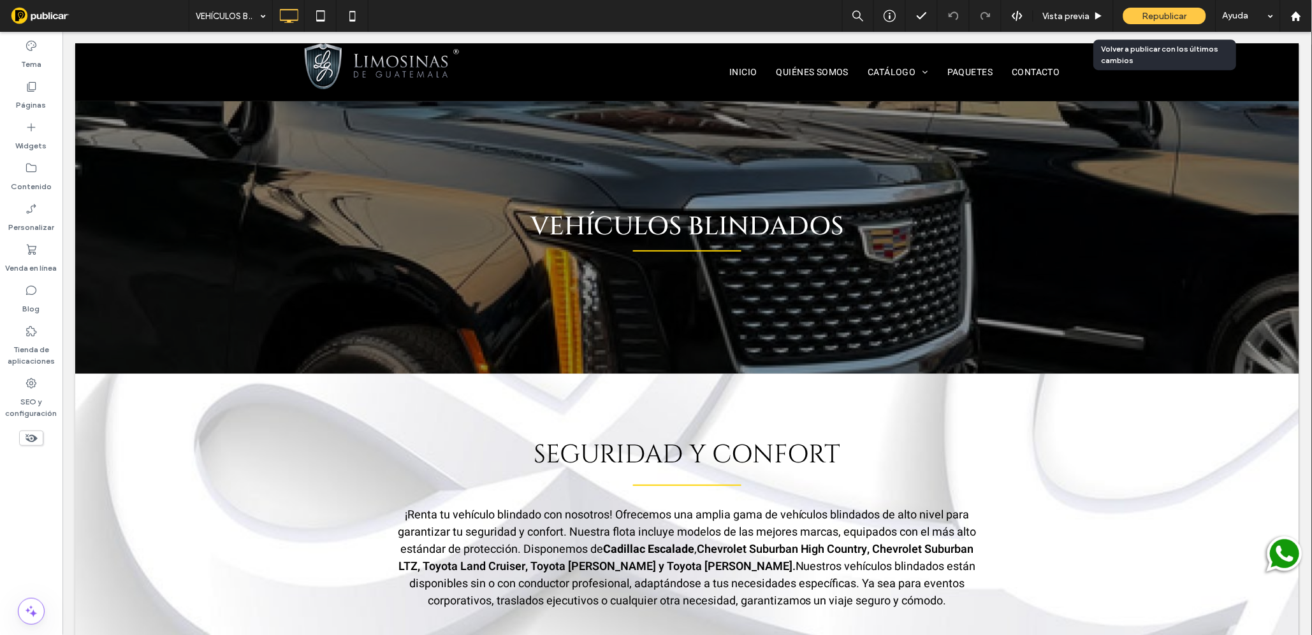
click at [1152, 16] on span "Republicar" at bounding box center [1164, 16] width 45 height 11
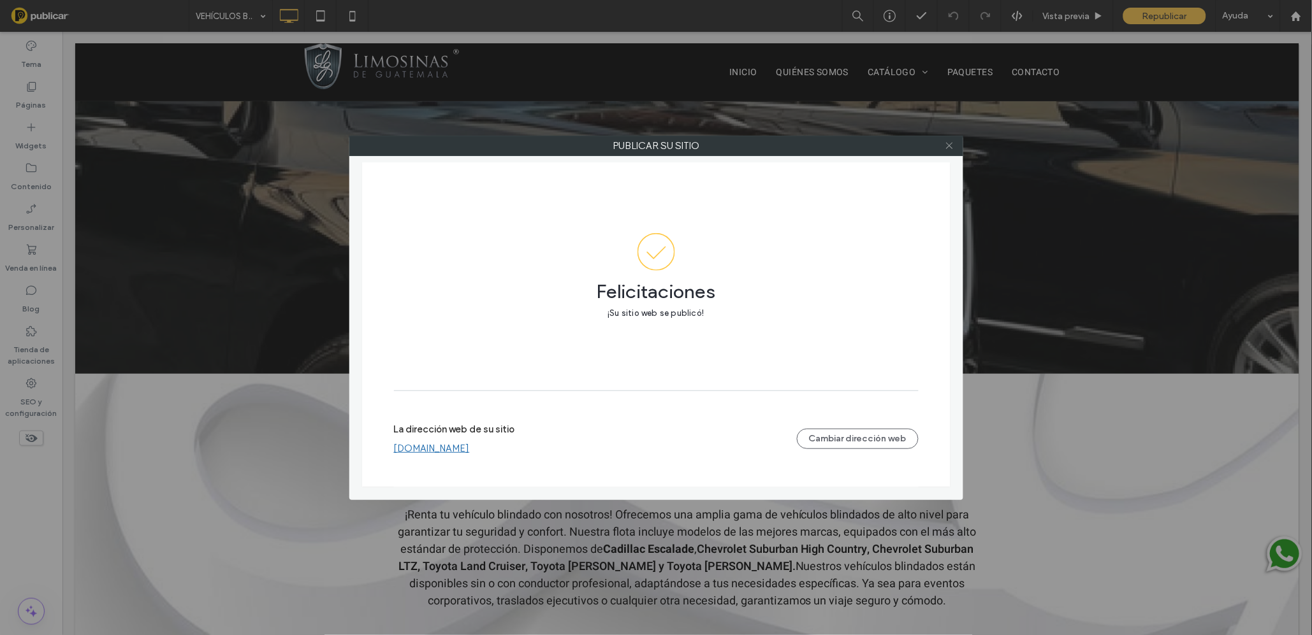
click at [948, 146] on icon at bounding box center [949, 146] width 10 height 10
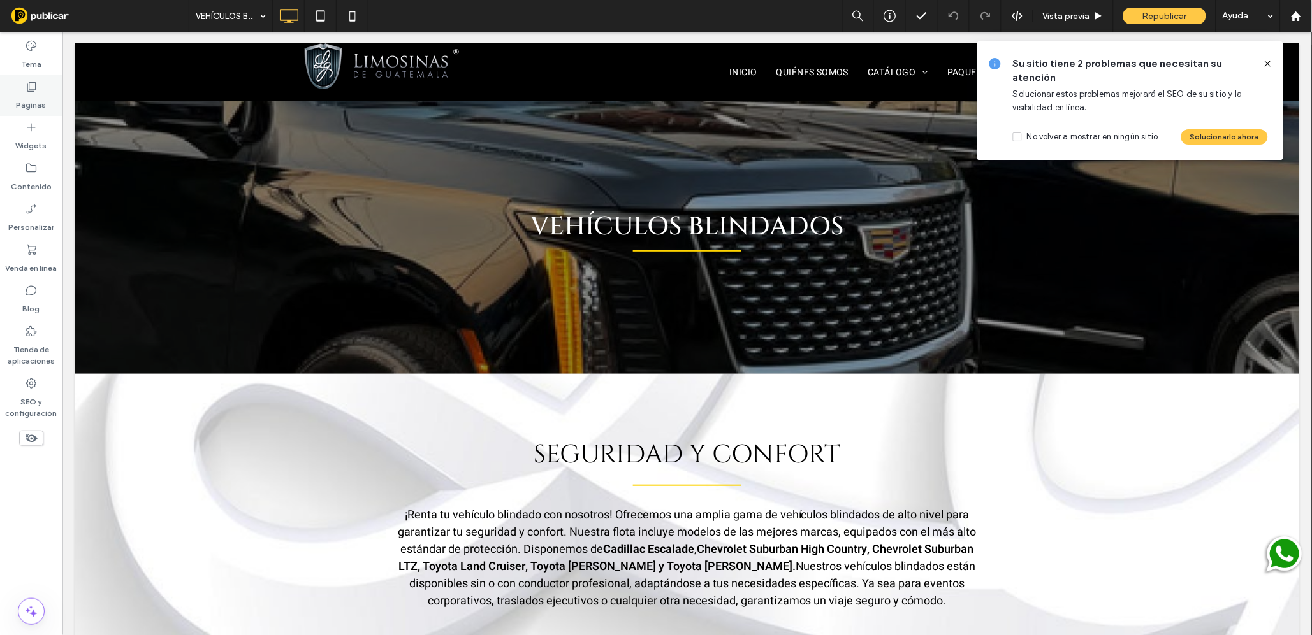
click at [31, 89] on use at bounding box center [31, 87] width 9 height 10
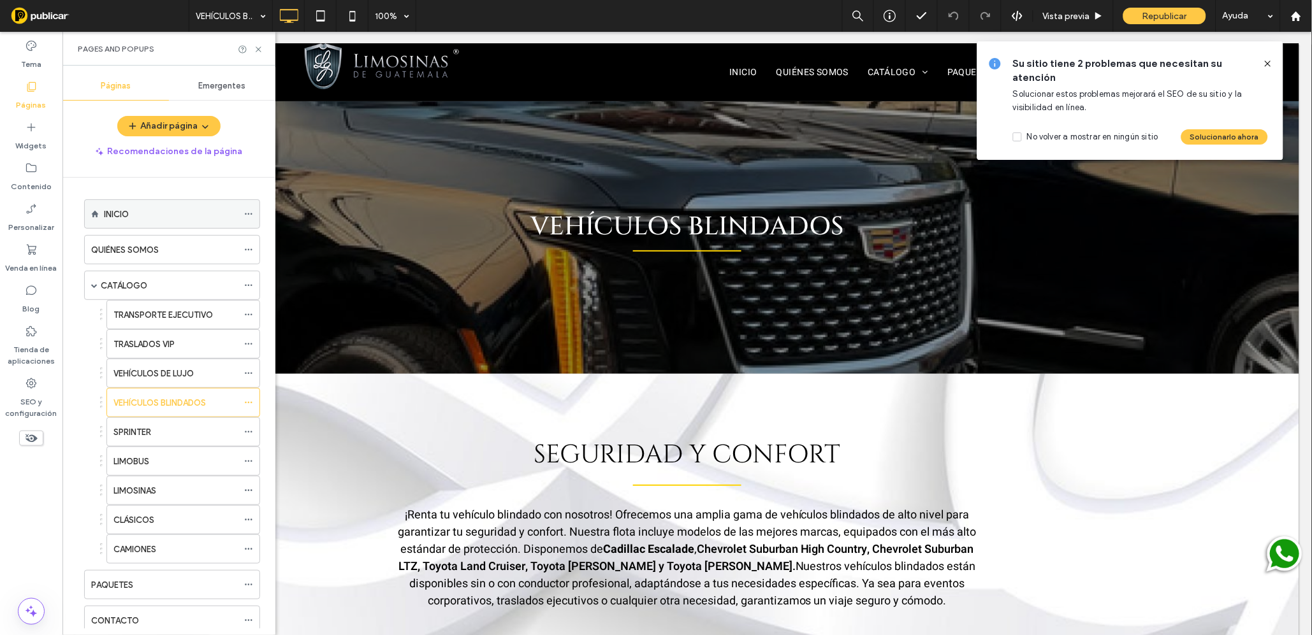
click at [167, 213] on div "INICIO" at bounding box center [171, 214] width 134 height 13
click at [257, 48] on use at bounding box center [258, 49] width 5 height 5
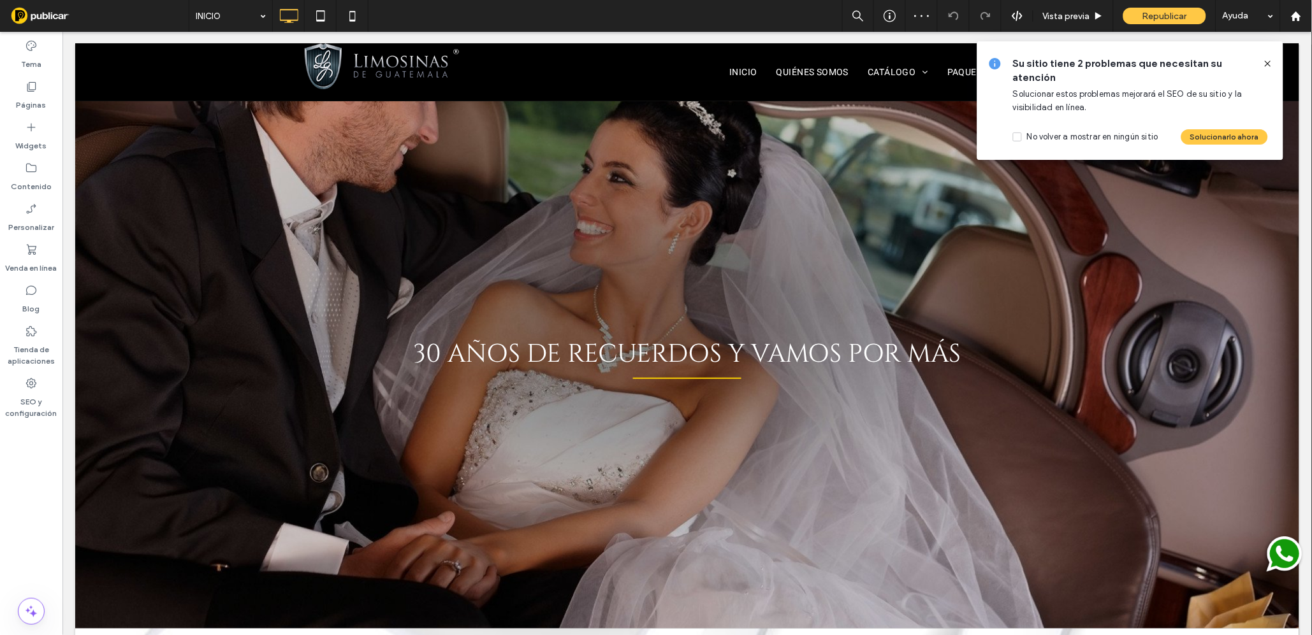
click at [1269, 60] on icon at bounding box center [1267, 64] width 10 height 10
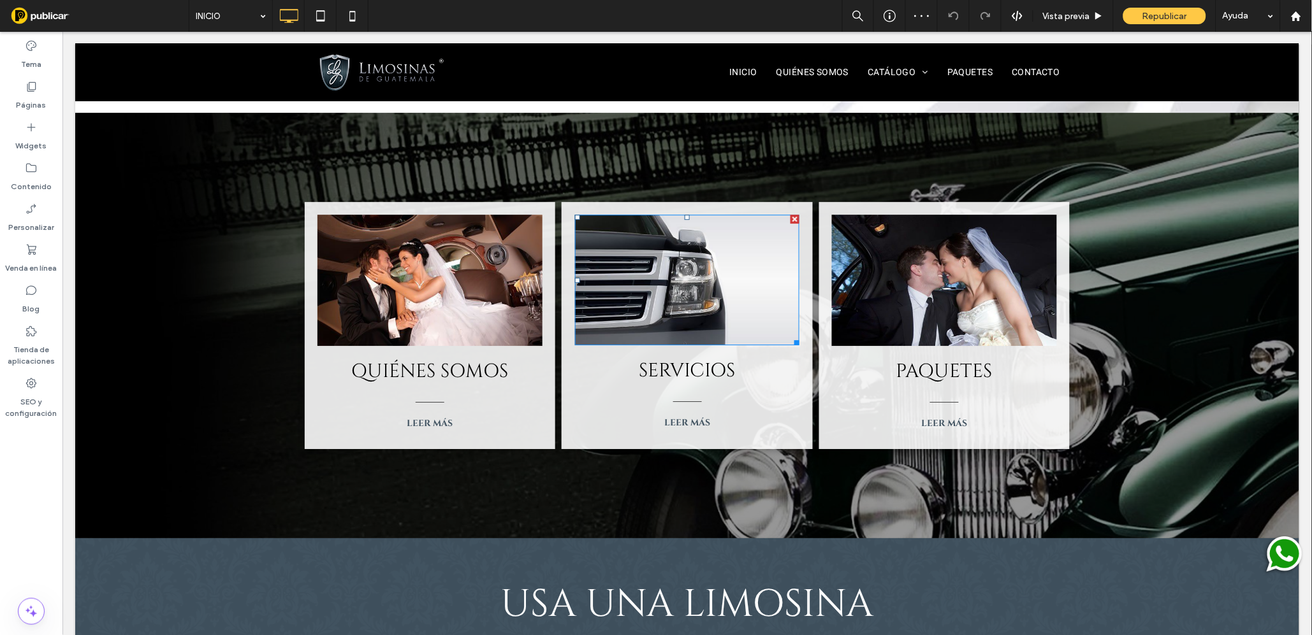
scroll to position [1081, 0]
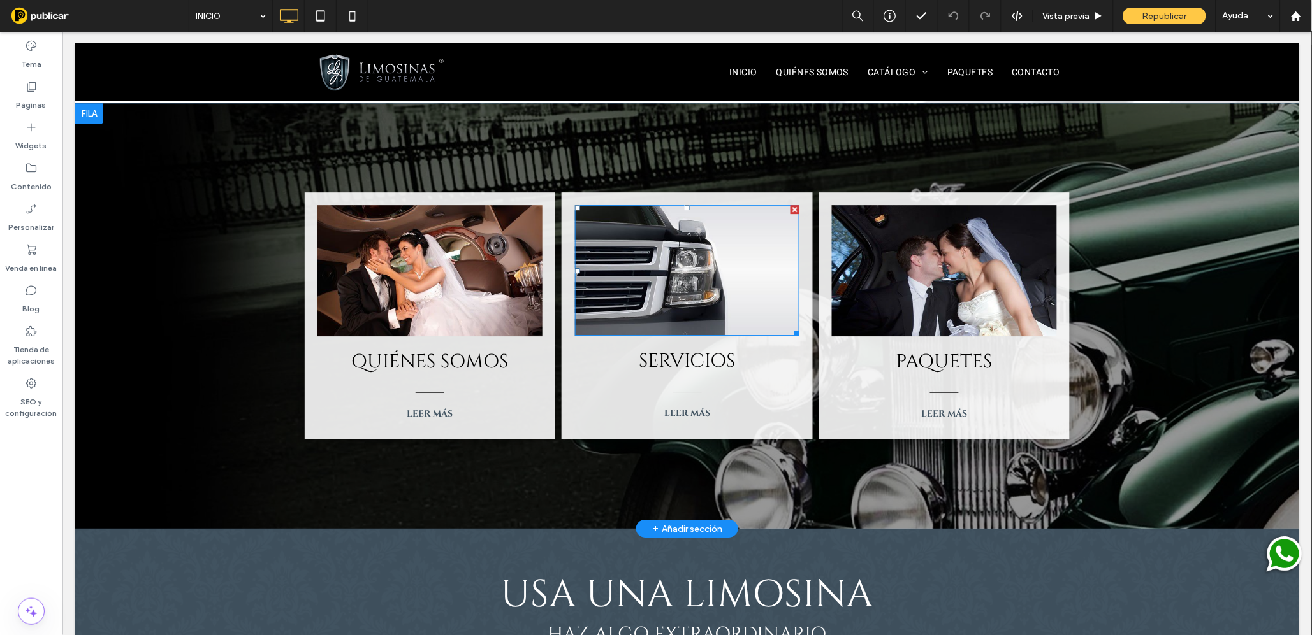
click at [693, 221] on img at bounding box center [686, 270] width 224 height 131
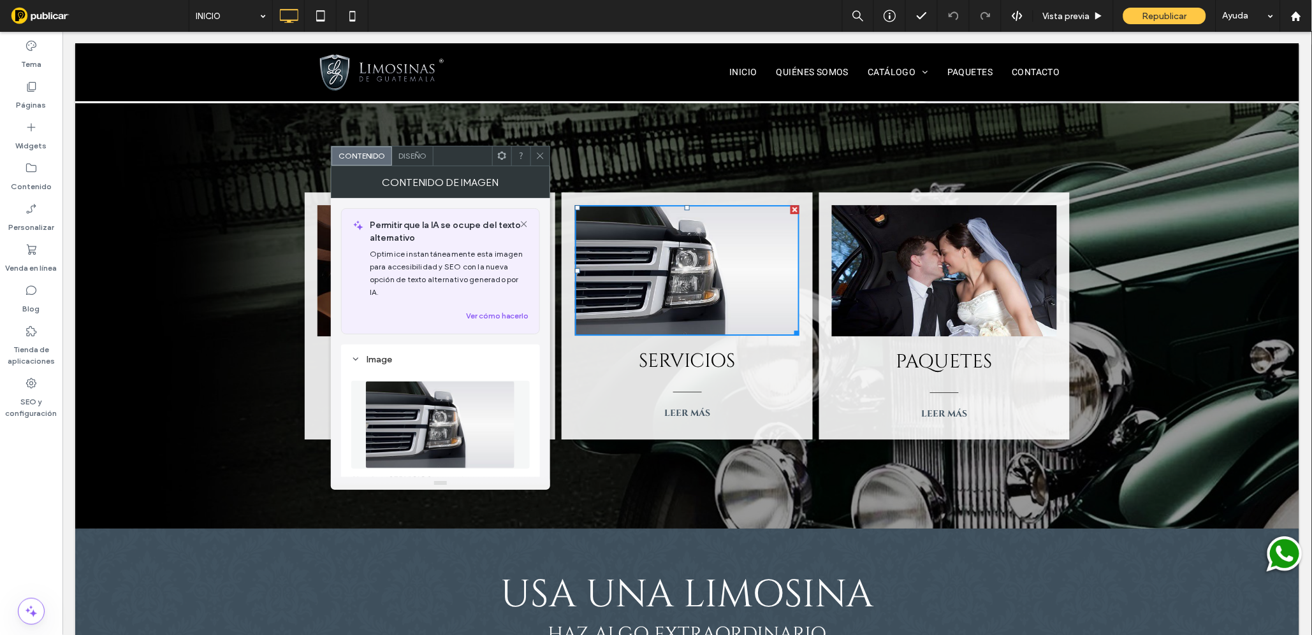
click at [436, 406] on img at bounding box center [440, 425] width 150 height 88
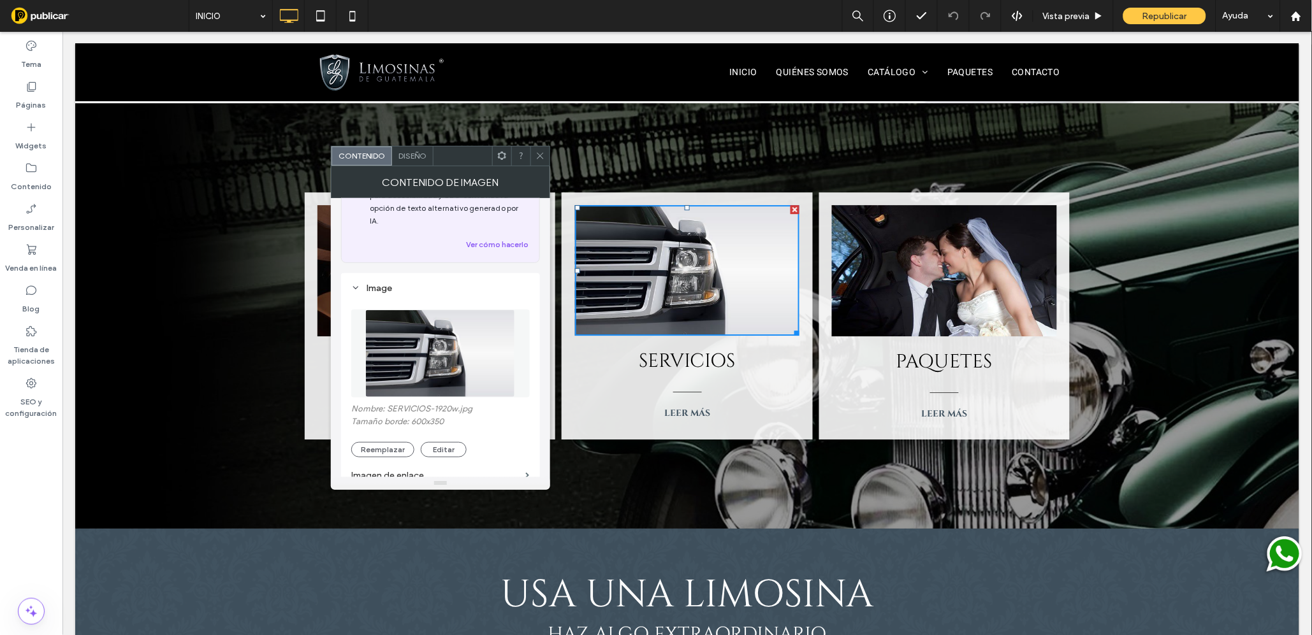
scroll to position [73, 0]
click at [380, 441] on button "Reemplazar" at bounding box center [382, 448] width 63 height 15
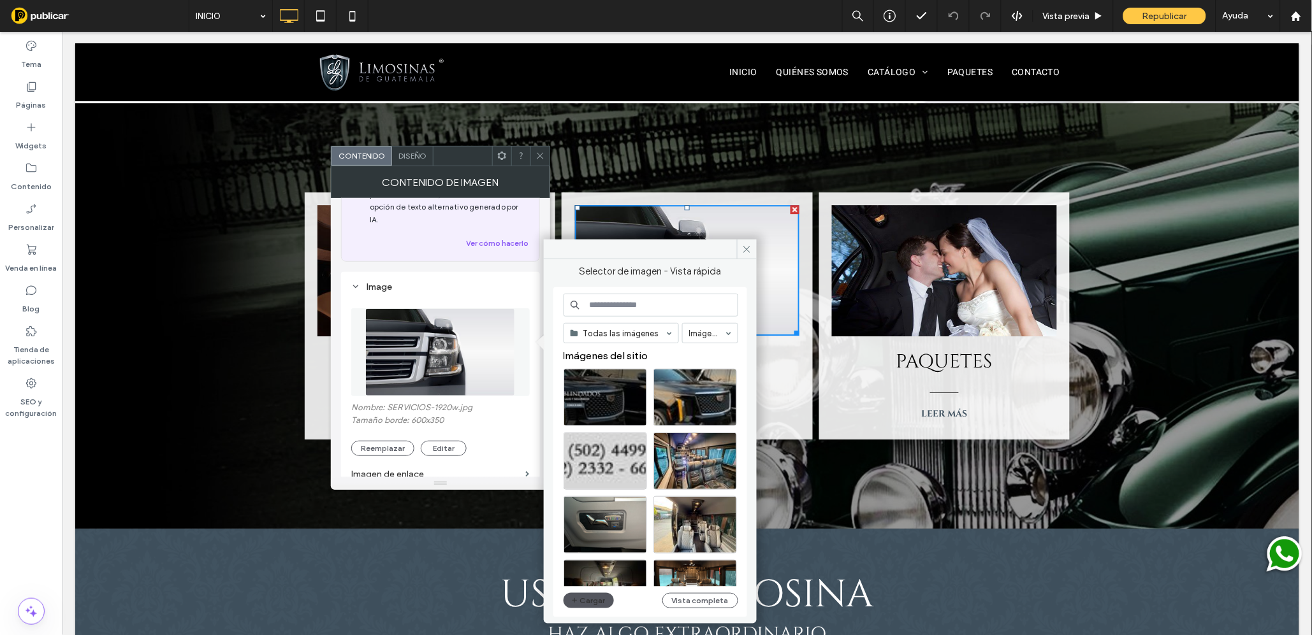
click at [595, 600] on button "Cargar" at bounding box center [588, 600] width 51 height 15
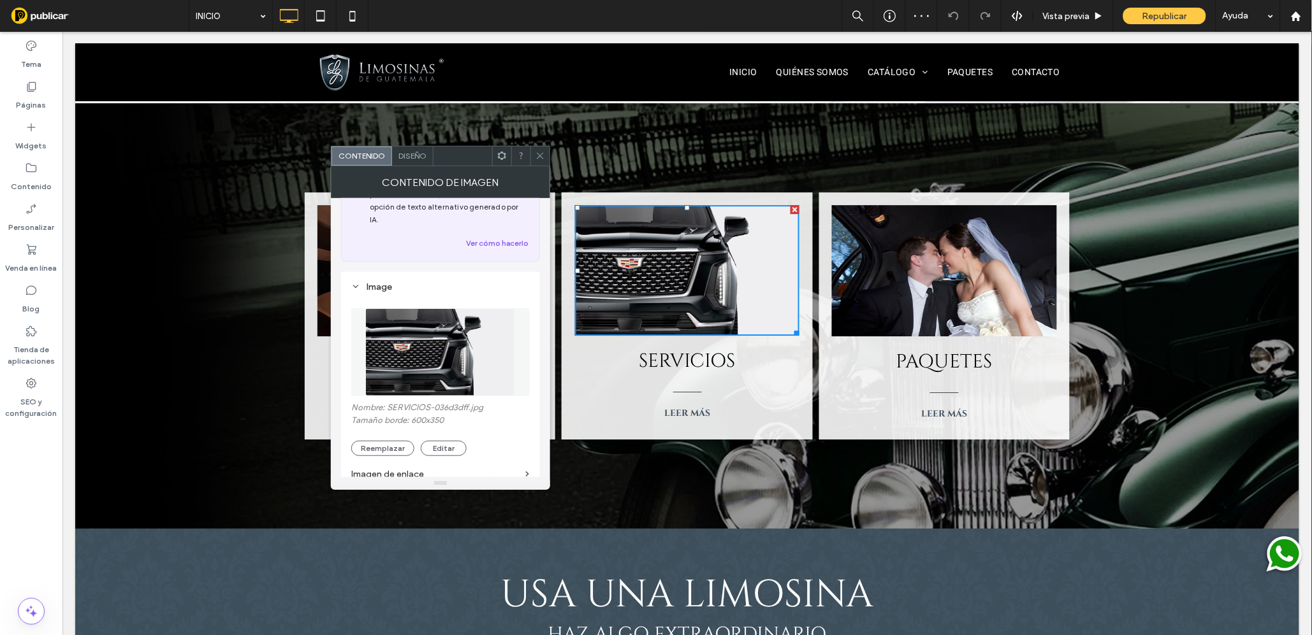
click at [540, 154] on use at bounding box center [540, 156] width 6 height 6
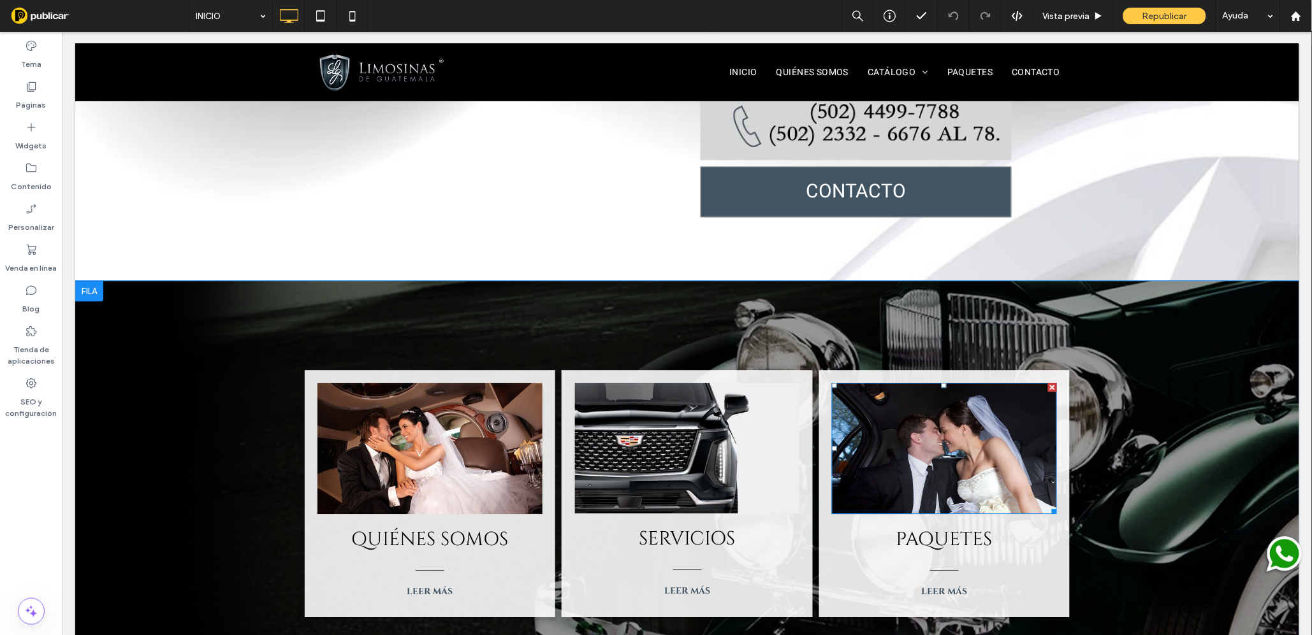
scroll to position [927, 0]
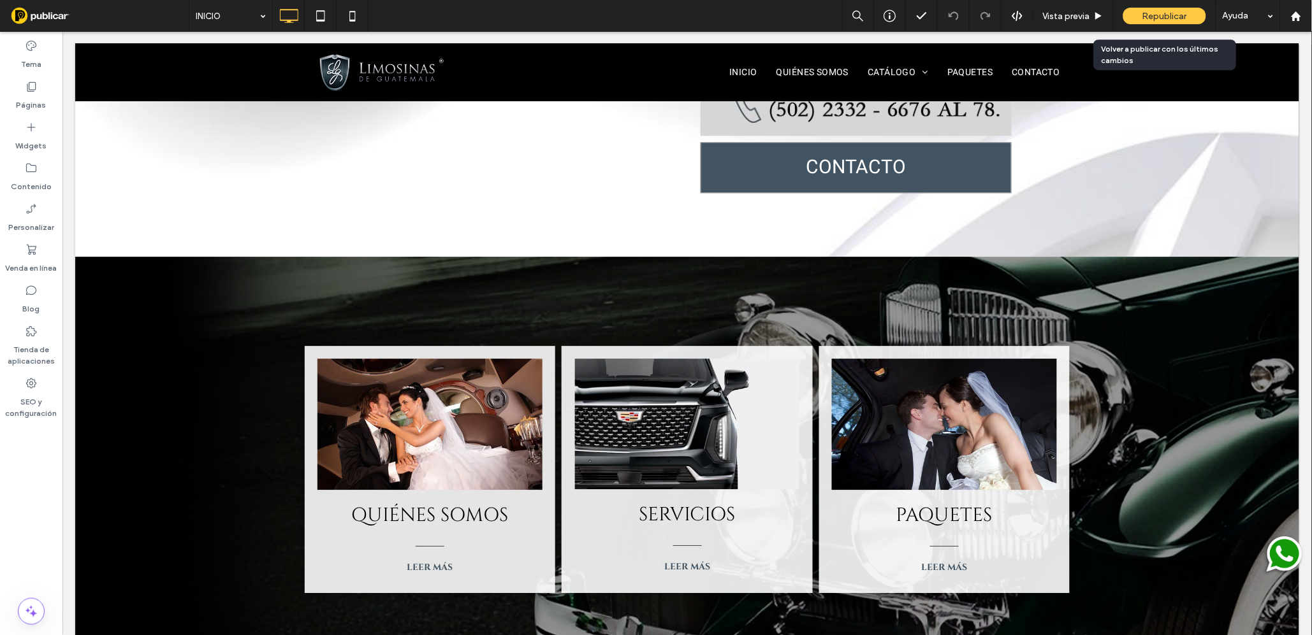
click at [1151, 15] on span "Republicar" at bounding box center [1164, 16] width 45 height 11
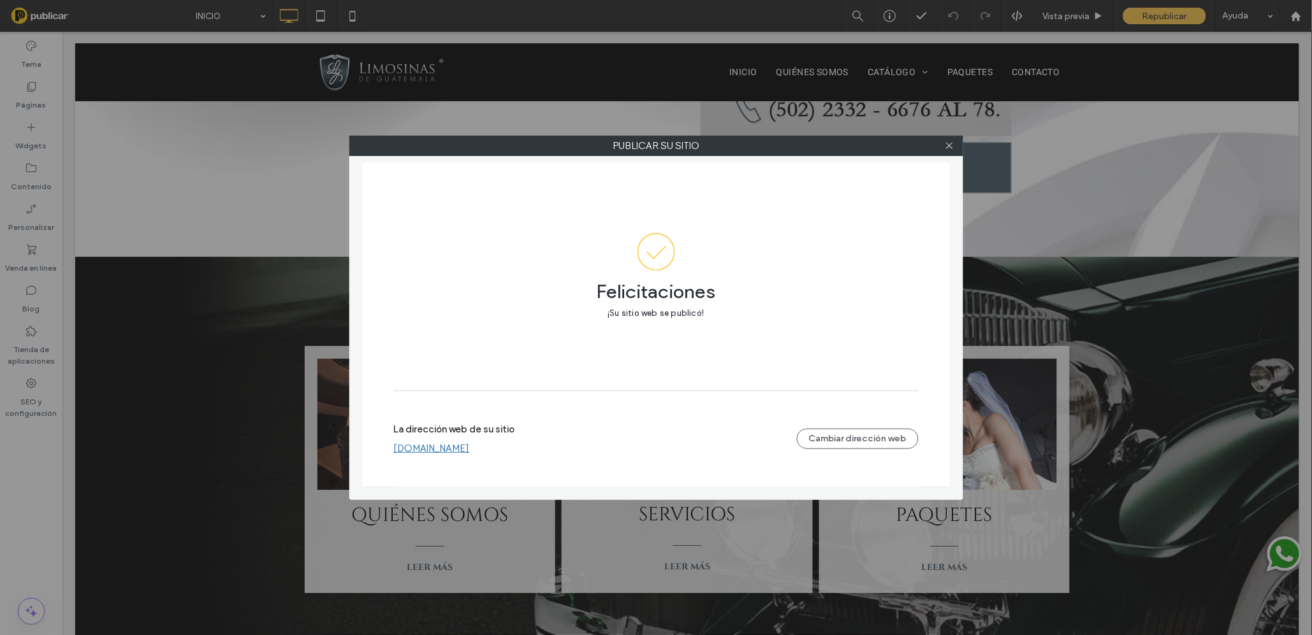
click at [470, 450] on link "[DOMAIN_NAME]" at bounding box center [432, 448] width 76 height 11
click at [947, 146] on icon at bounding box center [949, 146] width 10 height 10
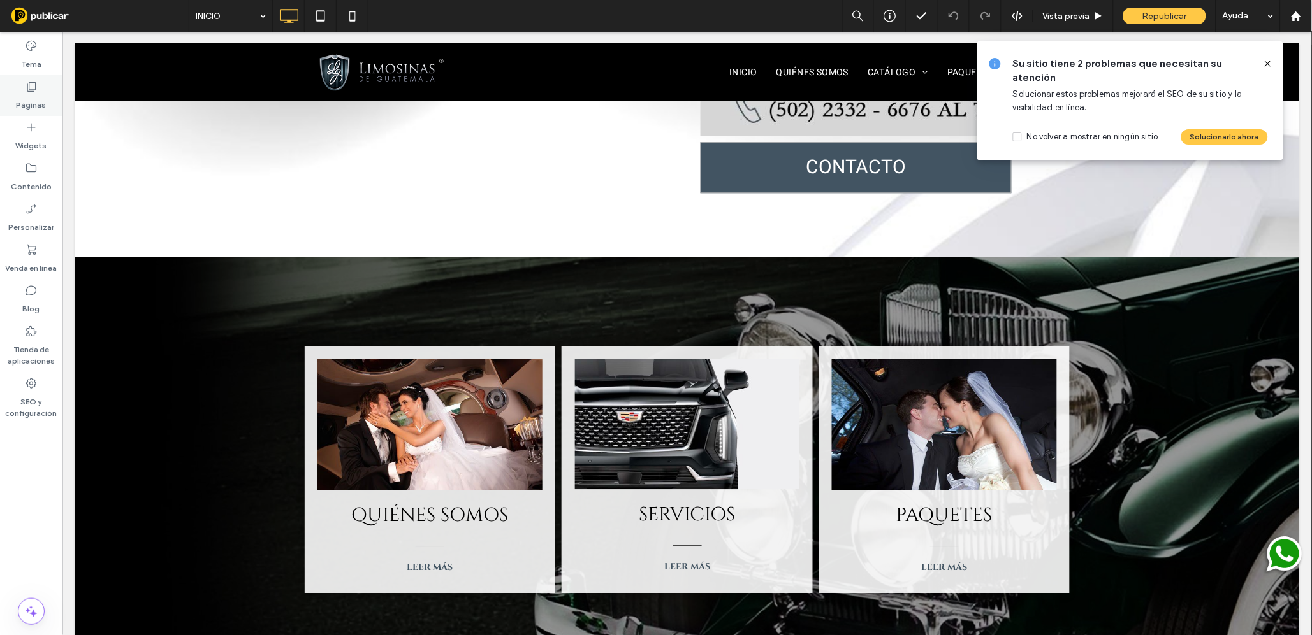
click at [28, 82] on icon at bounding box center [31, 86] width 13 height 13
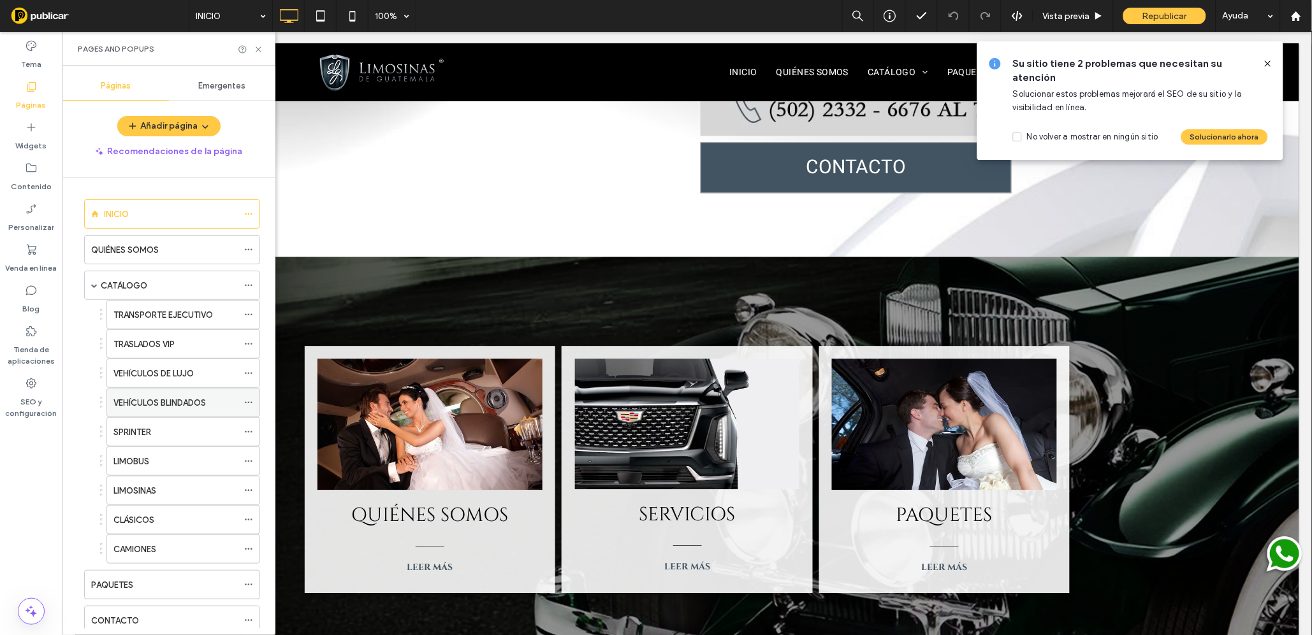
click at [198, 399] on label "VEHÍCULOS BLINDADOS" at bounding box center [159, 403] width 92 height 22
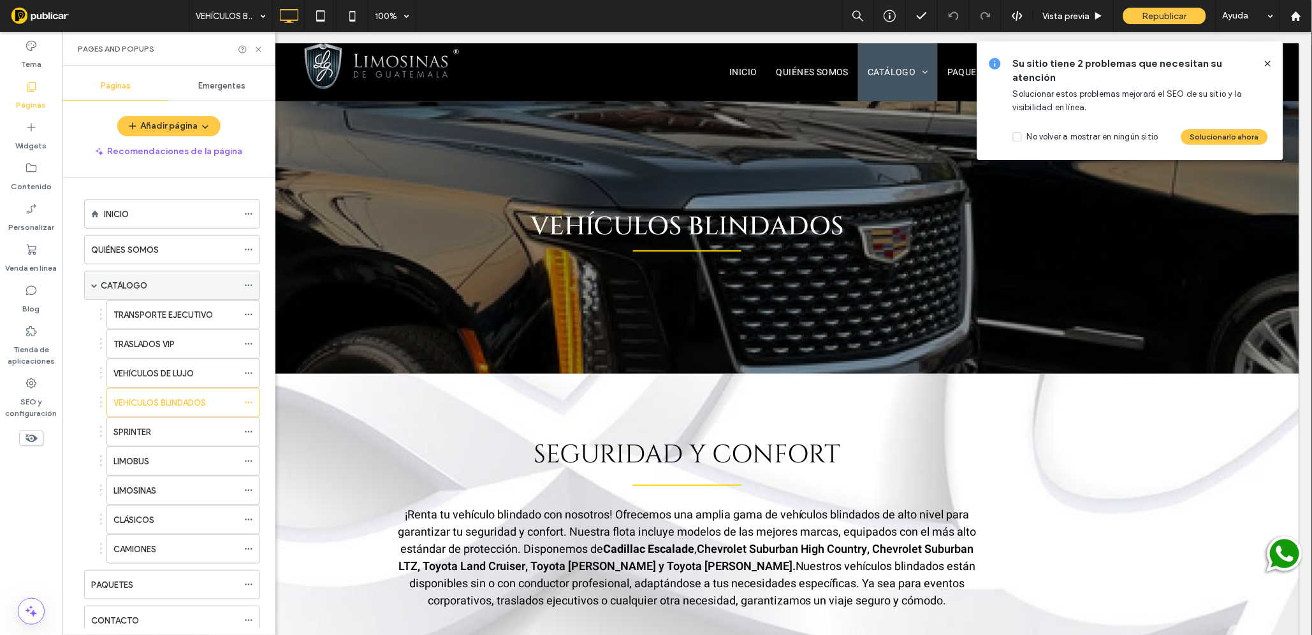
click at [119, 280] on label "CATÁLOGO" at bounding box center [124, 286] width 47 height 22
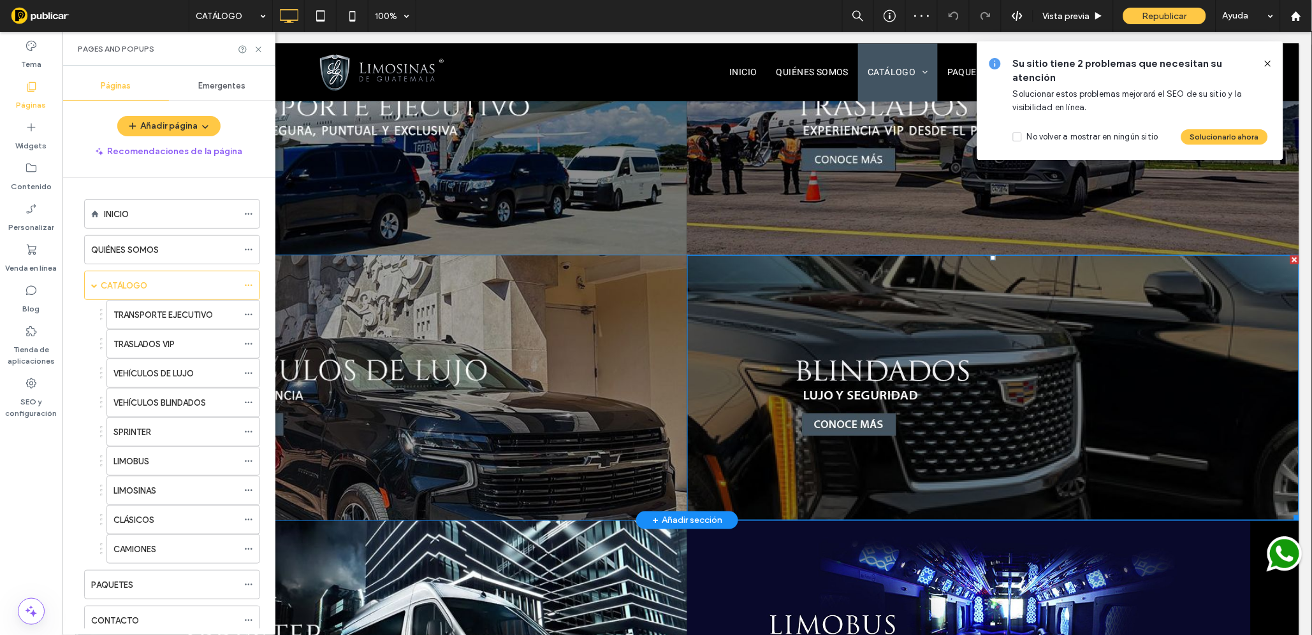
scroll to position [119, 0]
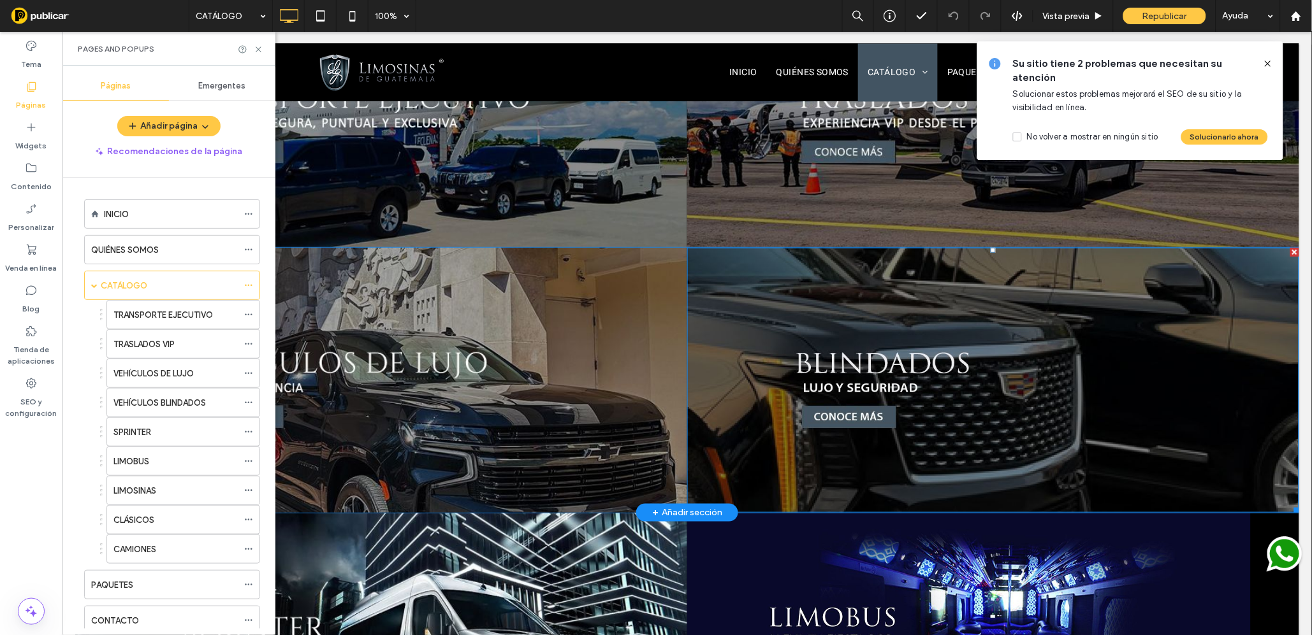
click at [1050, 398] on img at bounding box center [992, 379] width 612 height 265
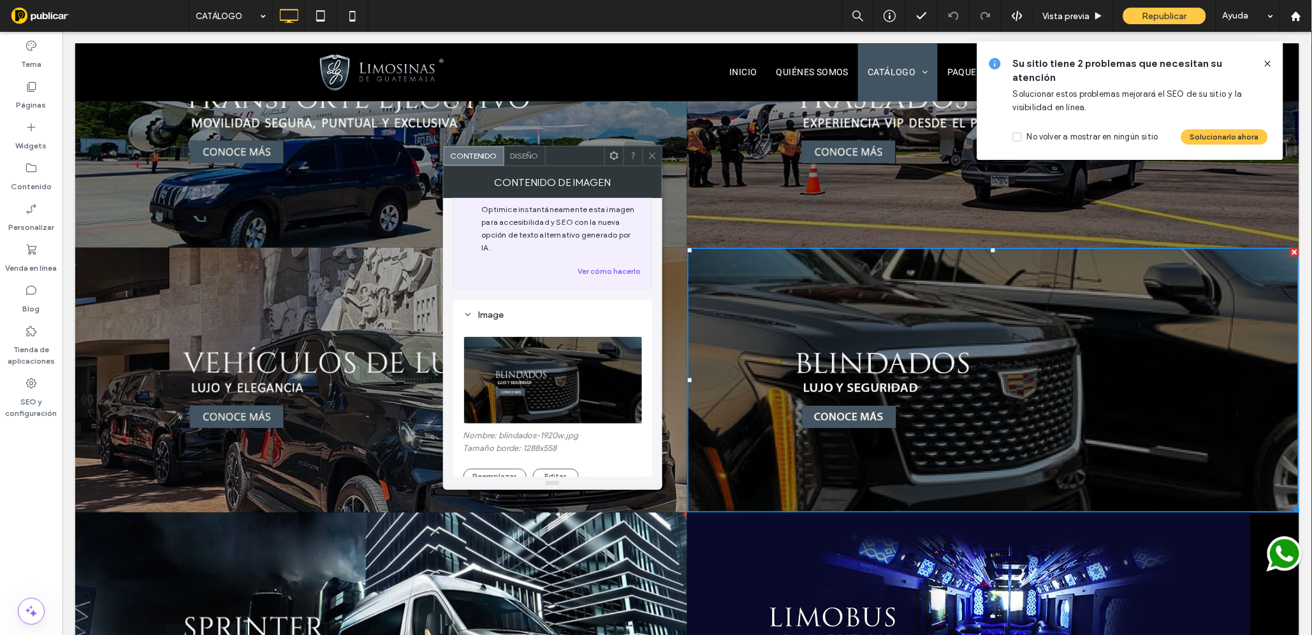
scroll to position [103, 0]
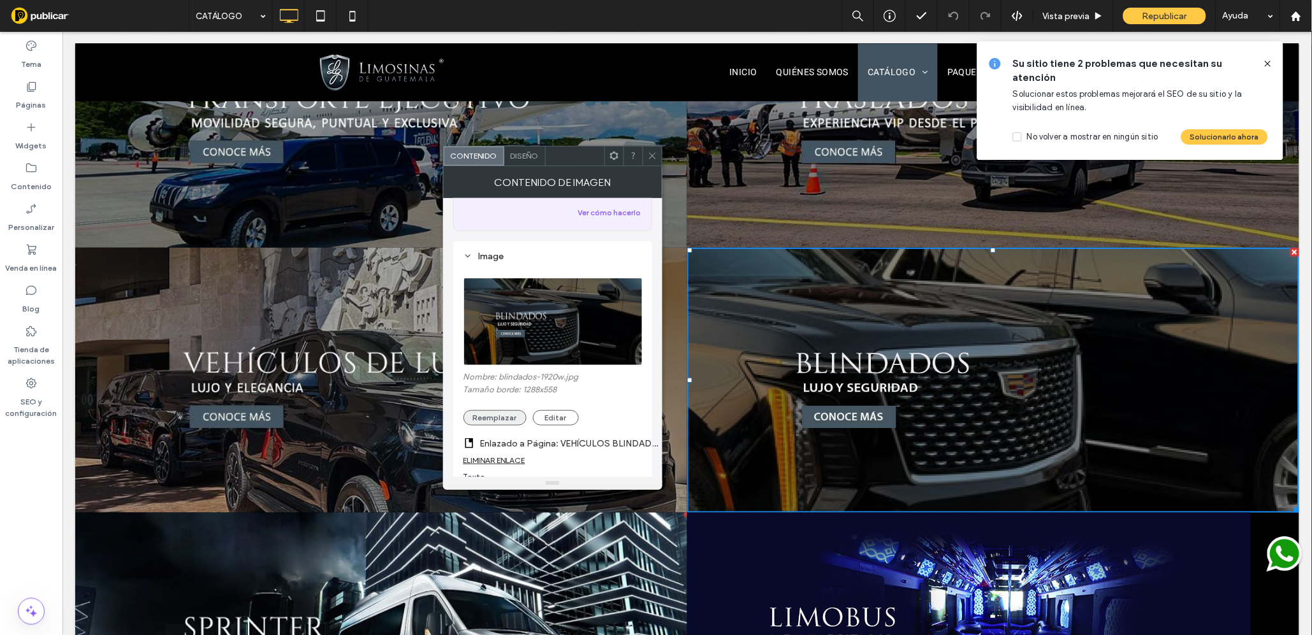
click at [495, 410] on button "Reemplazar" at bounding box center [494, 417] width 63 height 15
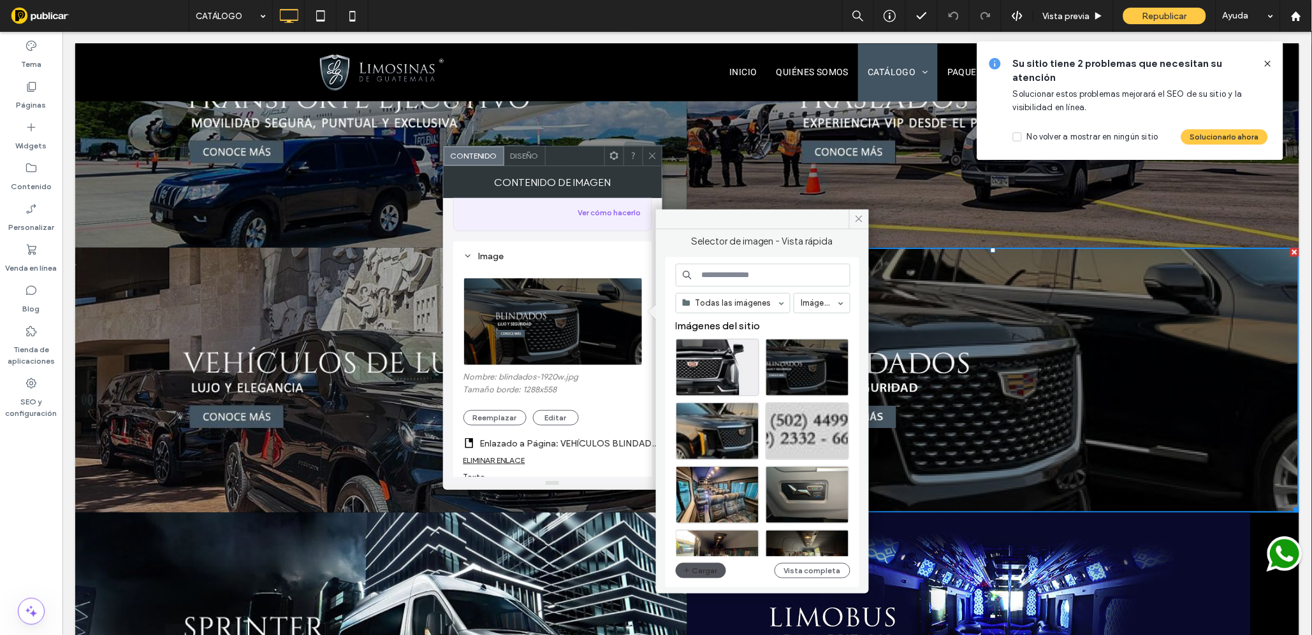
click at [700, 575] on button "Cargar" at bounding box center [701, 570] width 51 height 15
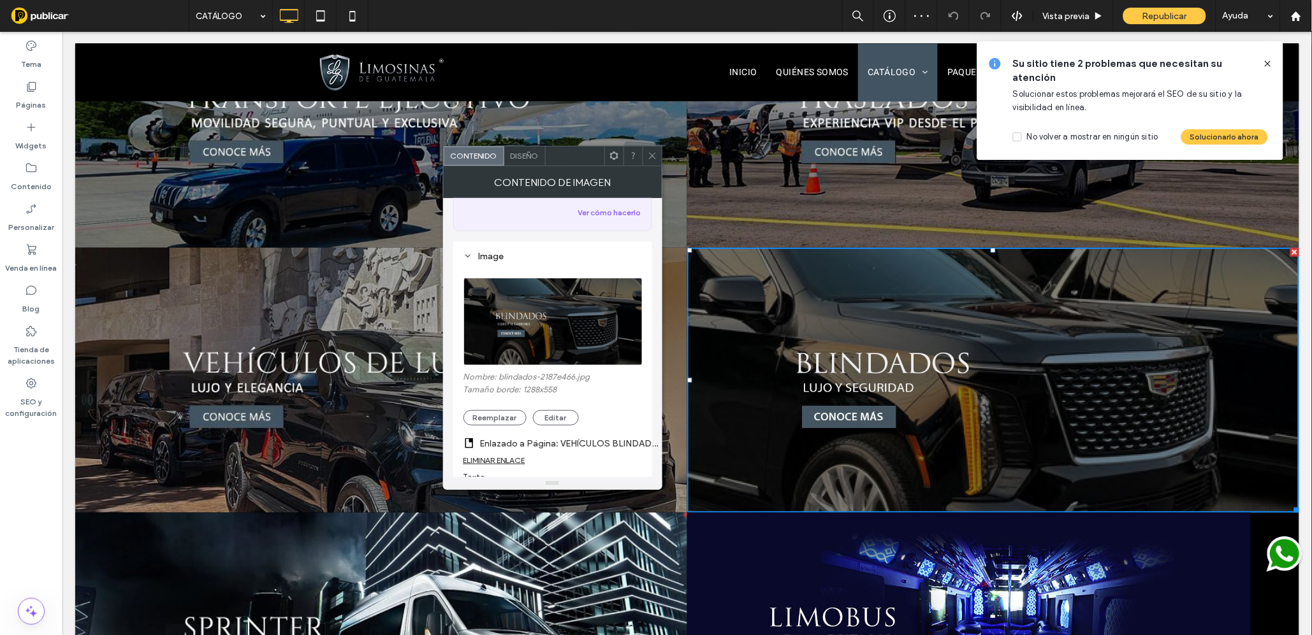
click at [650, 154] on use at bounding box center [652, 156] width 6 height 6
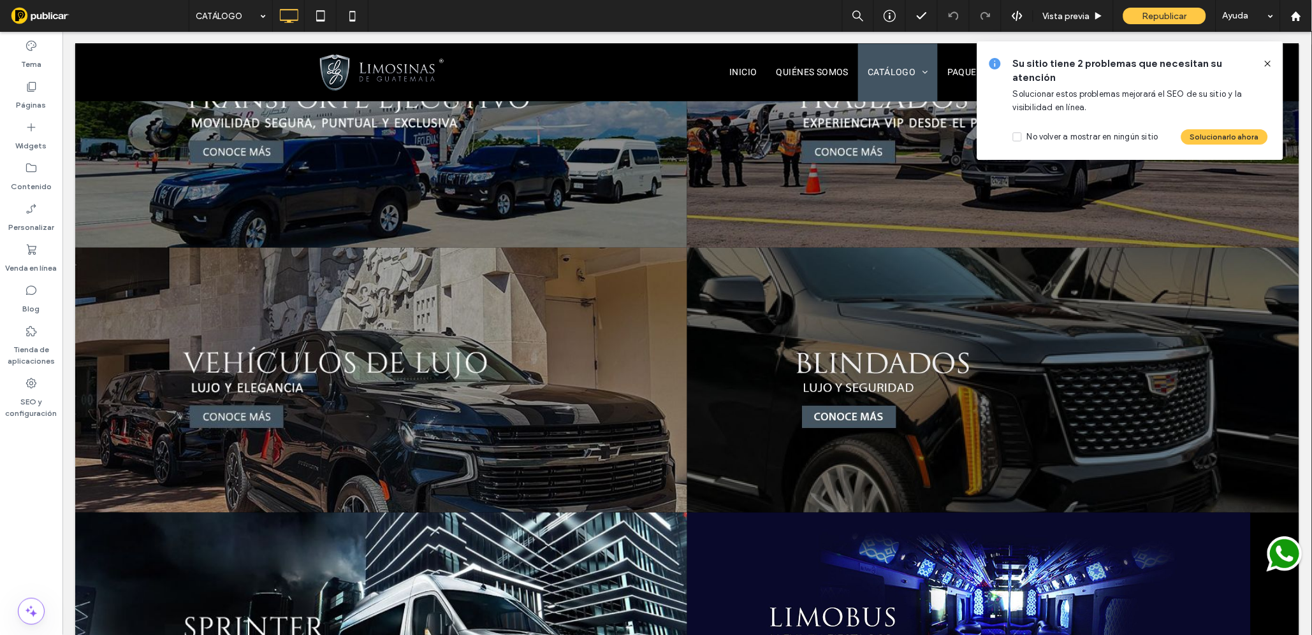
click at [1270, 61] on use at bounding box center [1267, 64] width 6 height 6
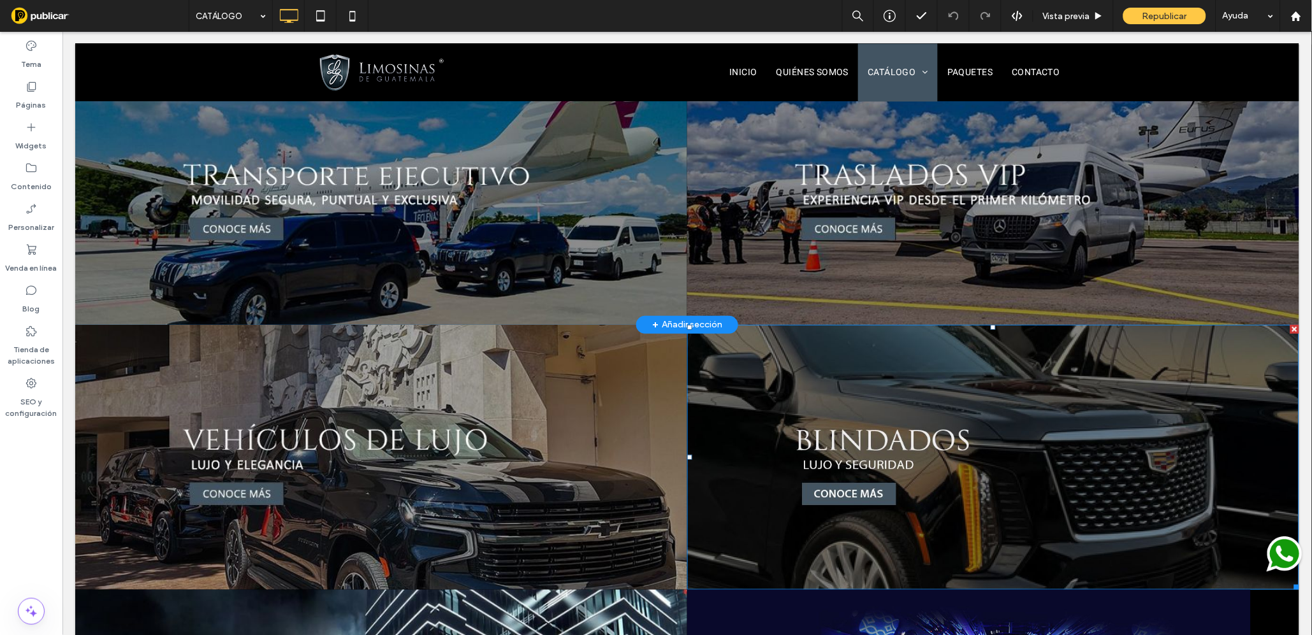
scroll to position [0, 0]
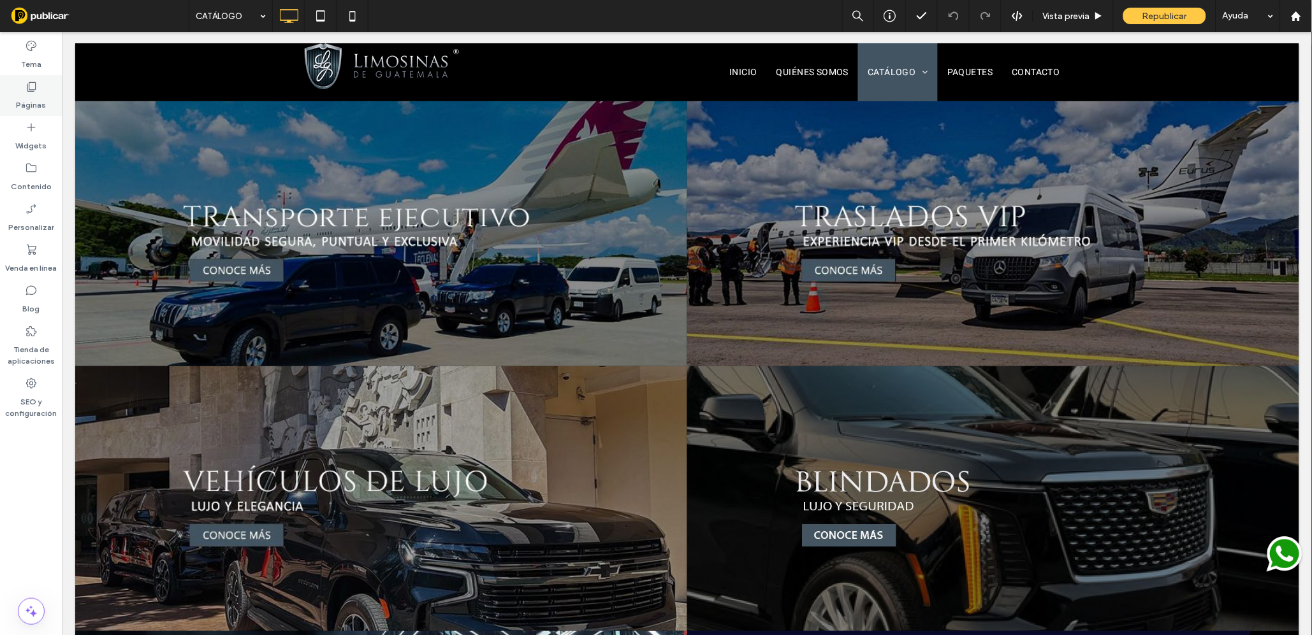
click at [29, 87] on use at bounding box center [31, 87] width 9 height 10
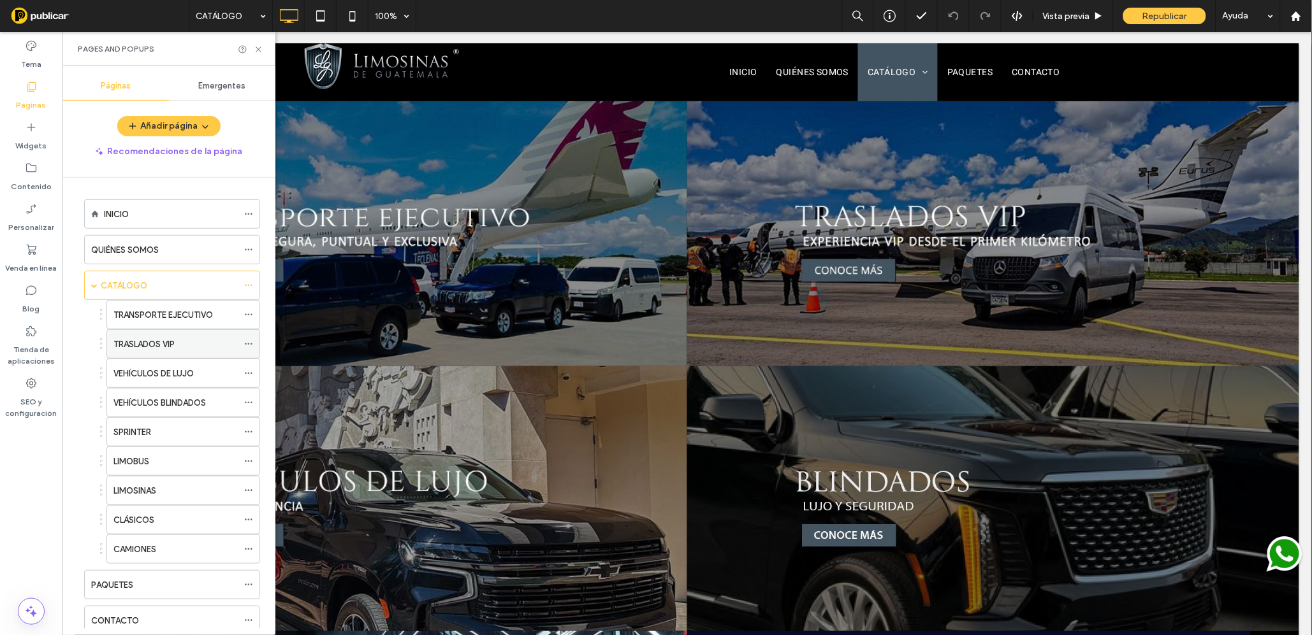
scroll to position [1, 0]
click at [137, 283] on label "CATÁLOGO" at bounding box center [124, 285] width 47 height 22
click at [159, 398] on label "VEHÍCULOS BLINDADOS" at bounding box center [159, 402] width 92 height 22
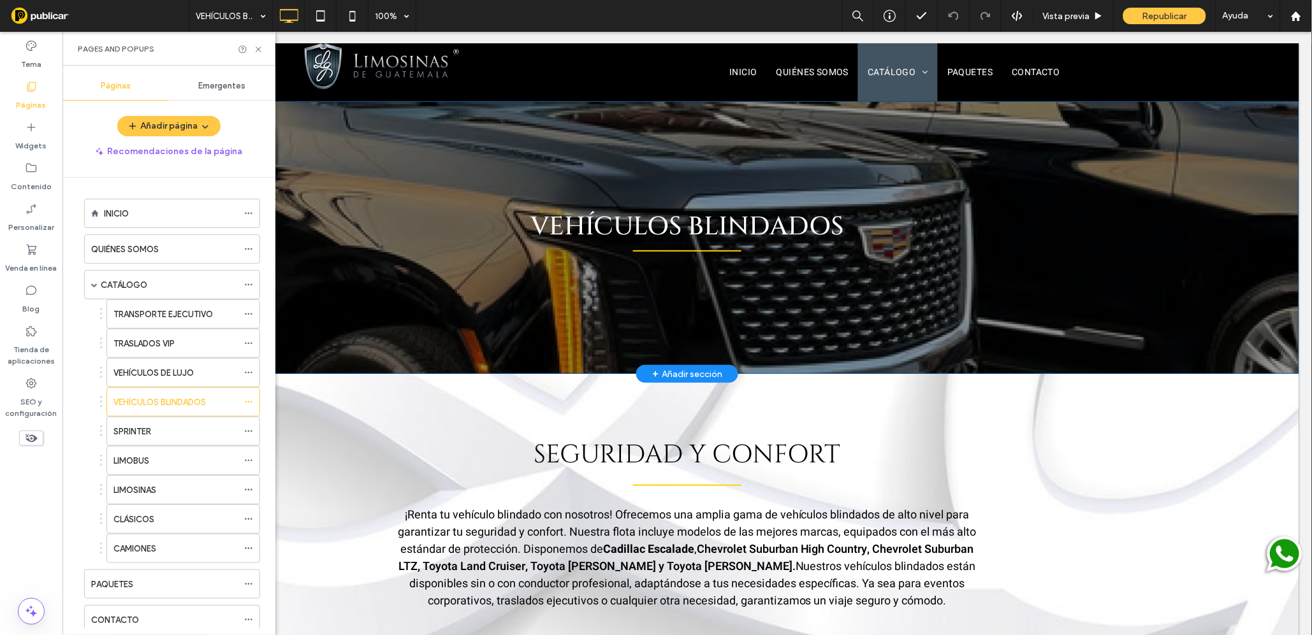
click at [392, 320] on div "VEHÍCULOS BLINDADOS Click To Paste Fila + Añadir sección" at bounding box center [687, 237] width 1224 height 273
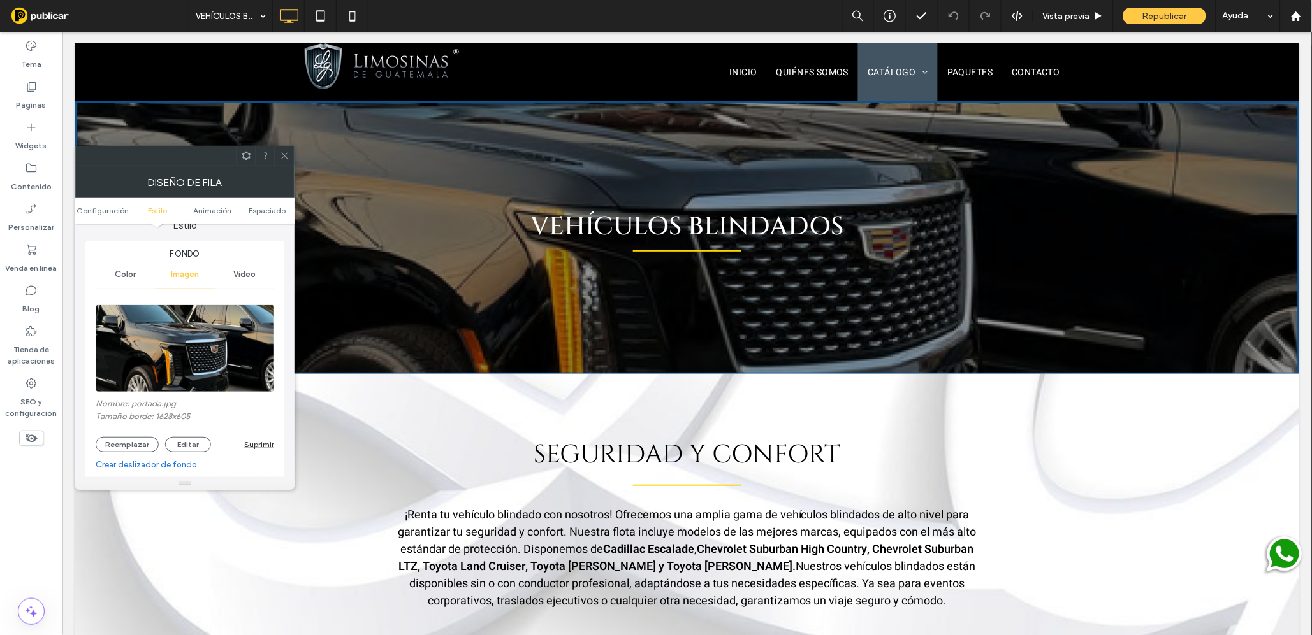
scroll to position [134, 0]
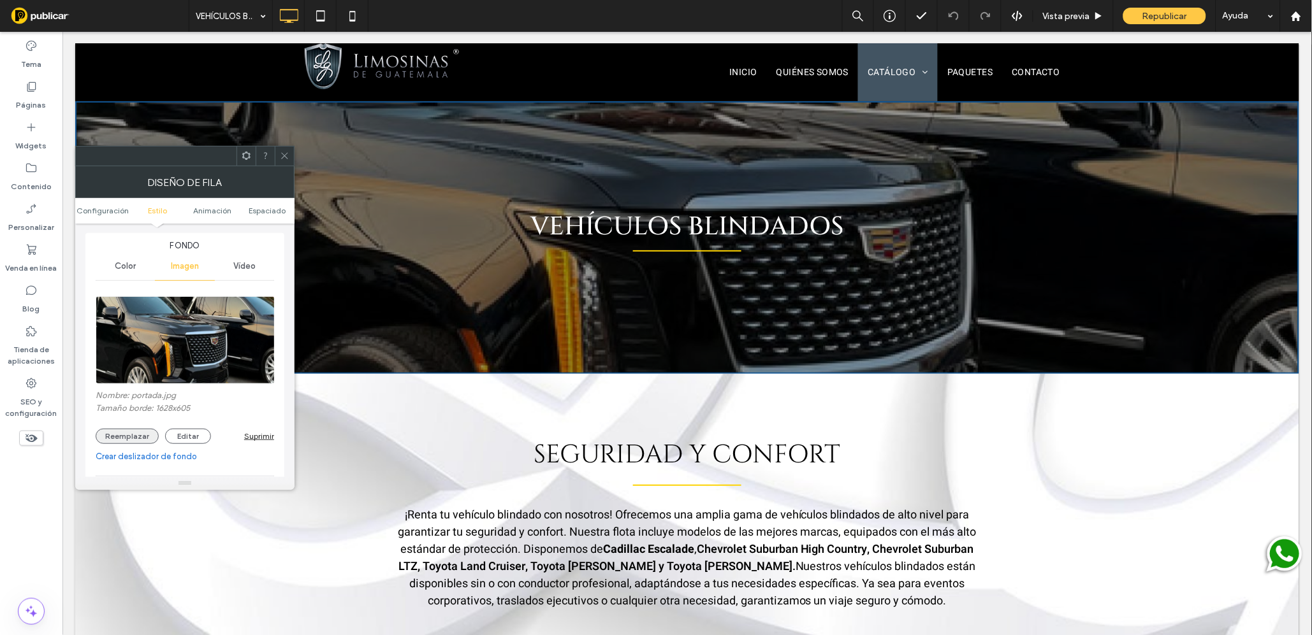
click at [131, 437] on button "Reemplazar" at bounding box center [127, 436] width 63 height 15
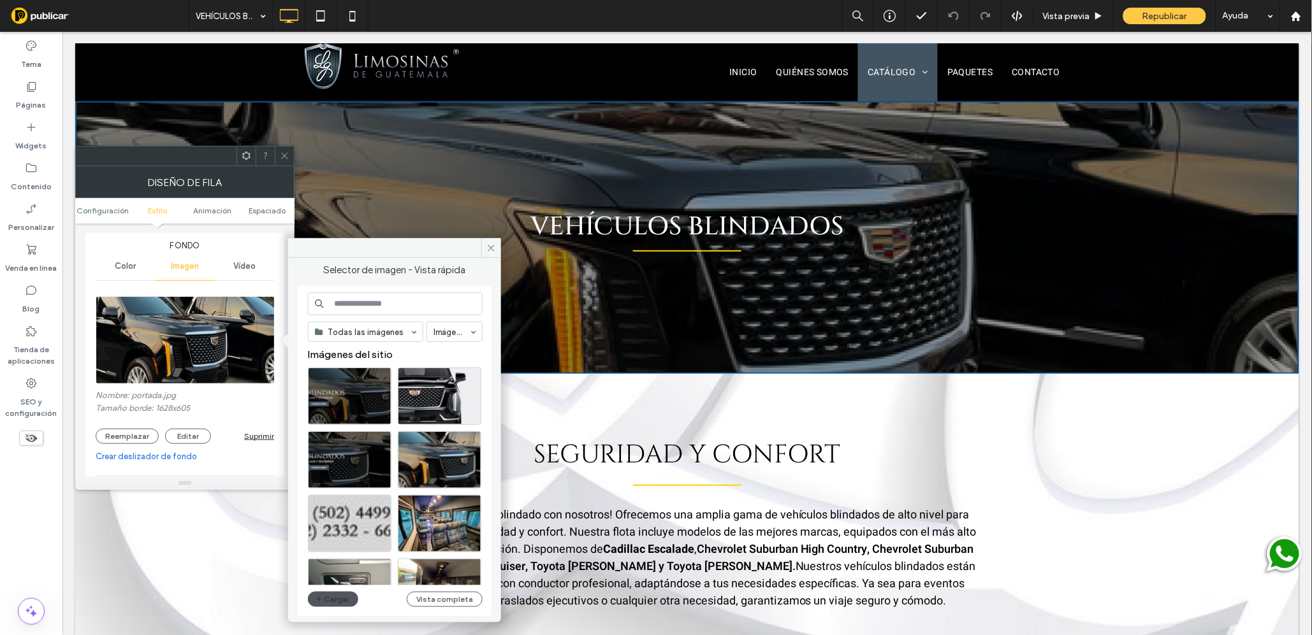
click at [331, 602] on button "Cargar" at bounding box center [333, 599] width 51 height 15
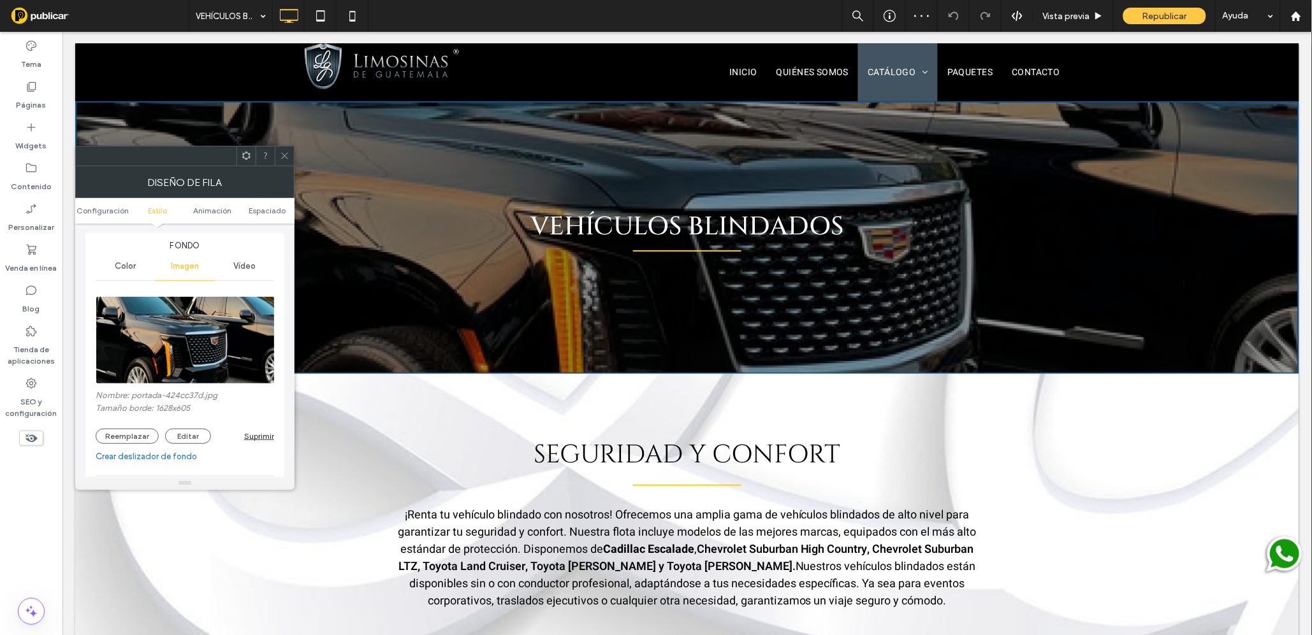
click at [284, 154] on icon at bounding box center [285, 156] width 10 height 10
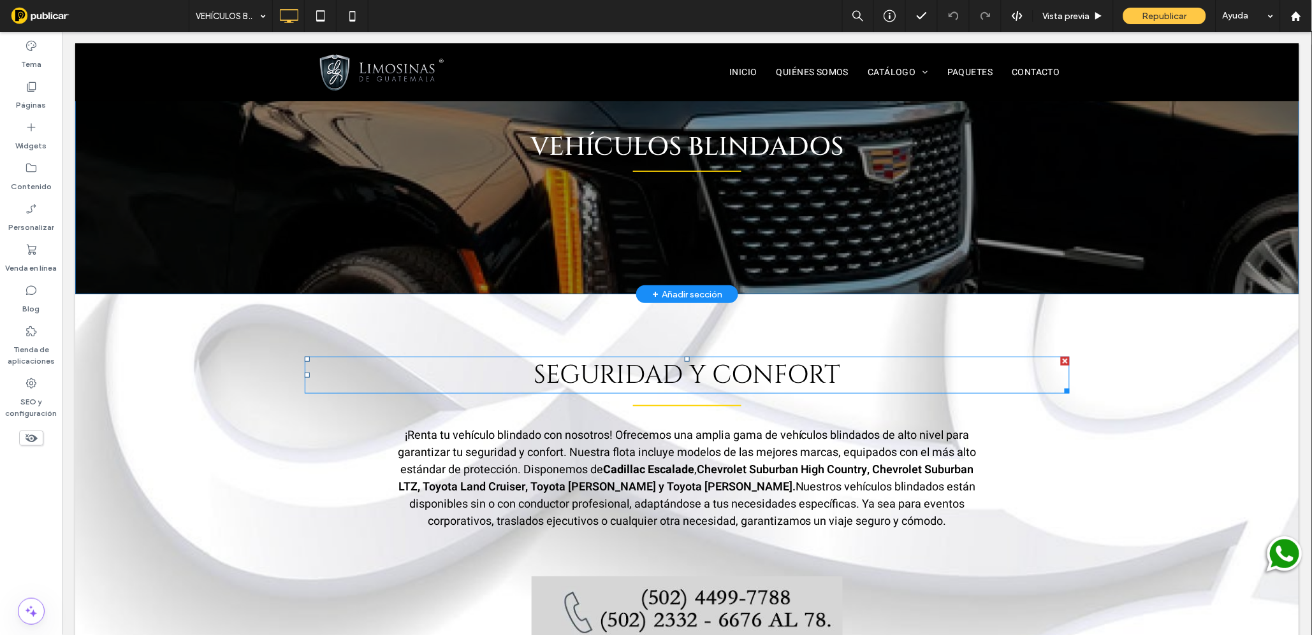
scroll to position [0, 0]
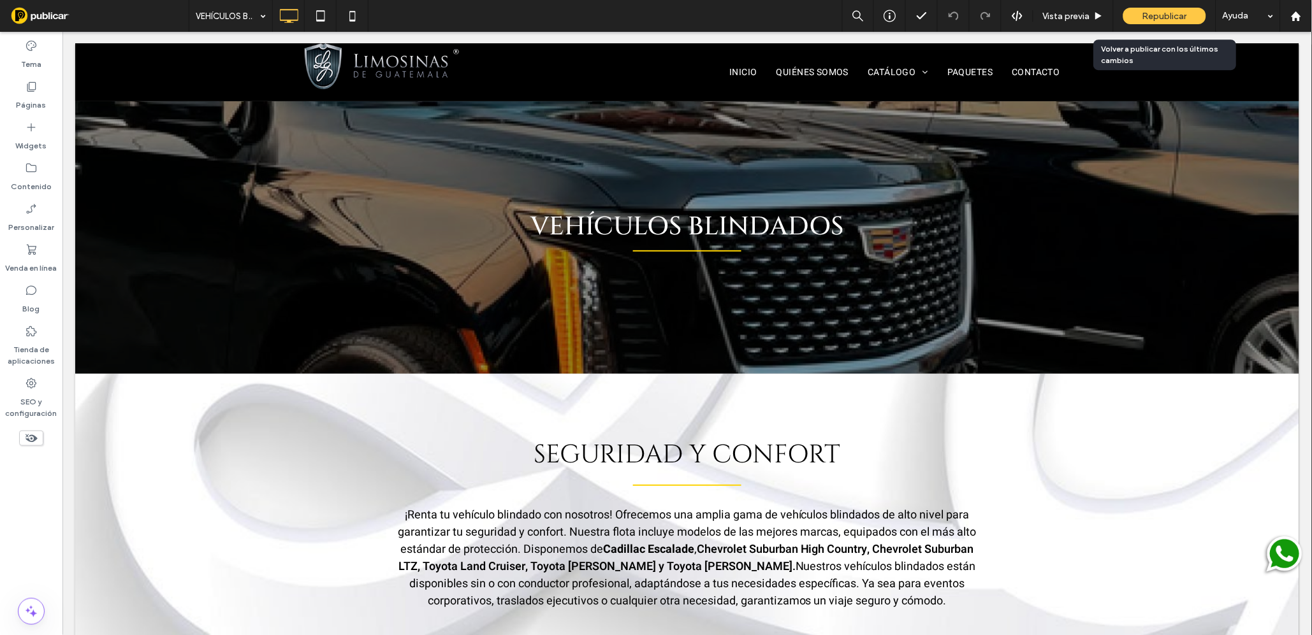
click at [1157, 15] on span "Republicar" at bounding box center [1164, 16] width 45 height 11
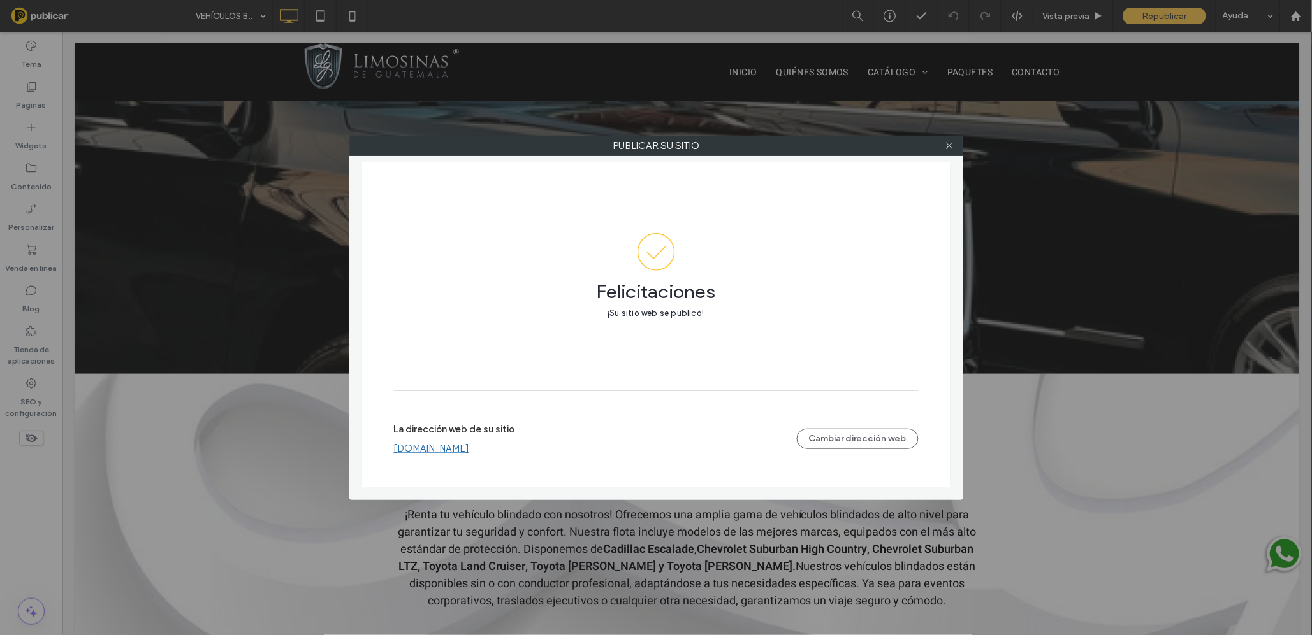
click at [467, 450] on link "[DOMAIN_NAME]" at bounding box center [432, 448] width 76 height 11
click at [950, 147] on icon at bounding box center [949, 146] width 10 height 10
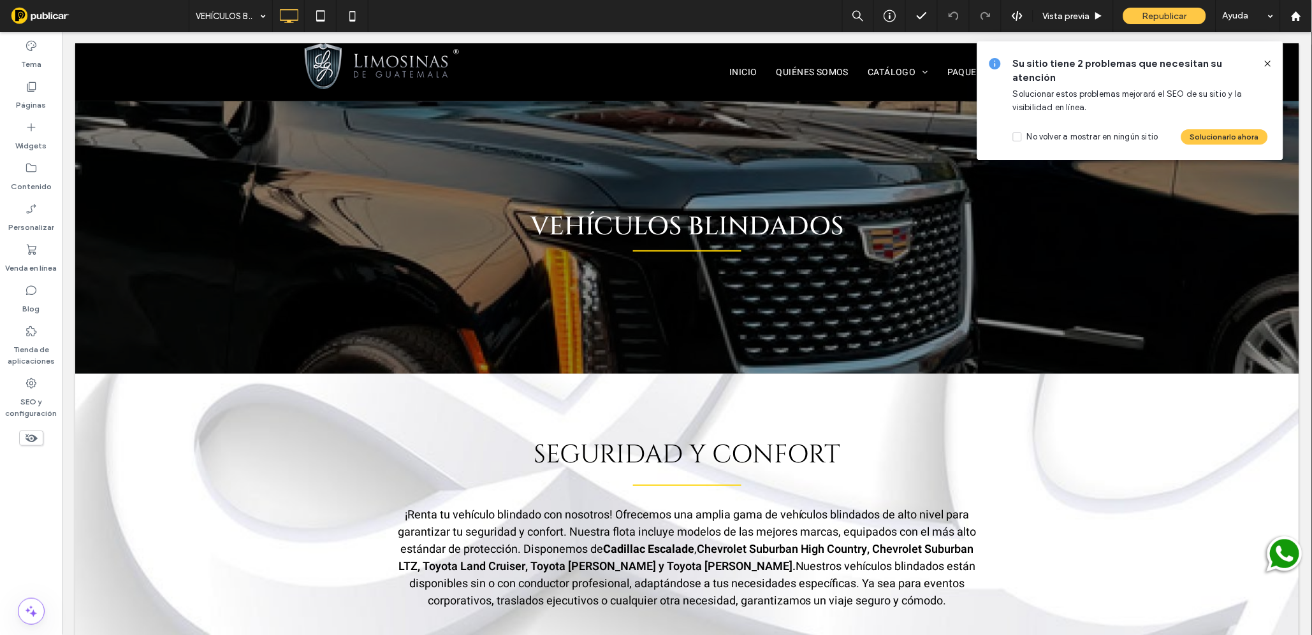
click at [1264, 62] on icon at bounding box center [1267, 64] width 10 height 10
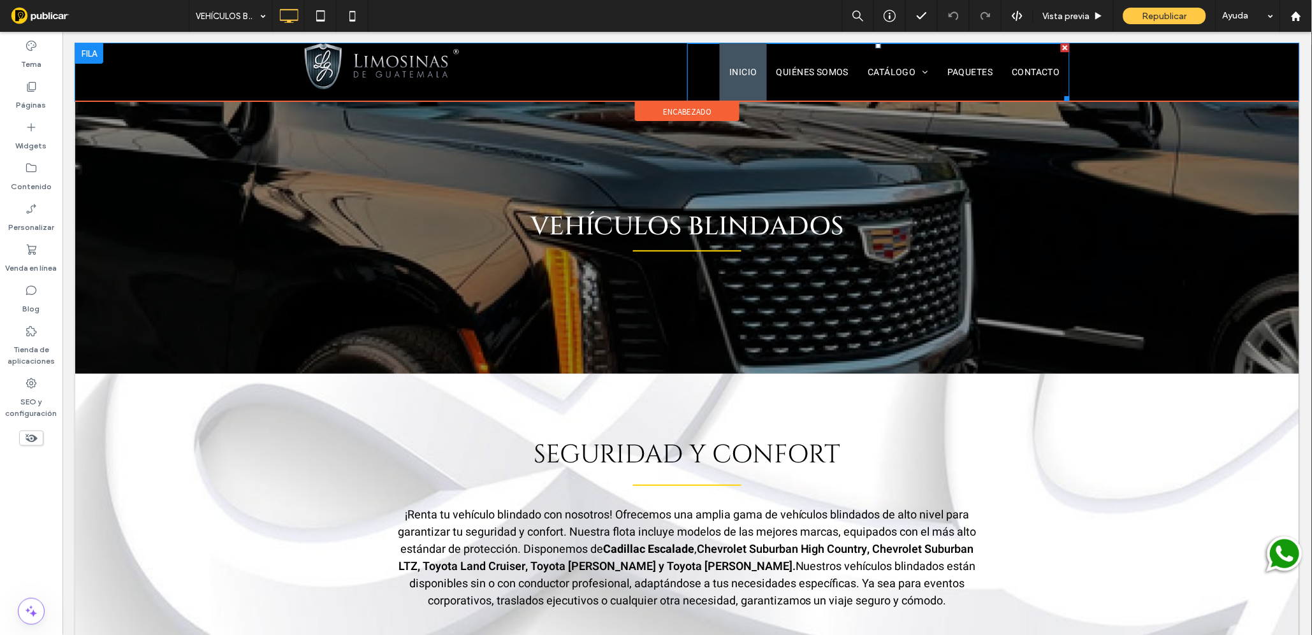
click at [739, 73] on span "INICIO" at bounding box center [742, 71] width 28 height 13
